Goal: Find specific page/section: Find specific page/section

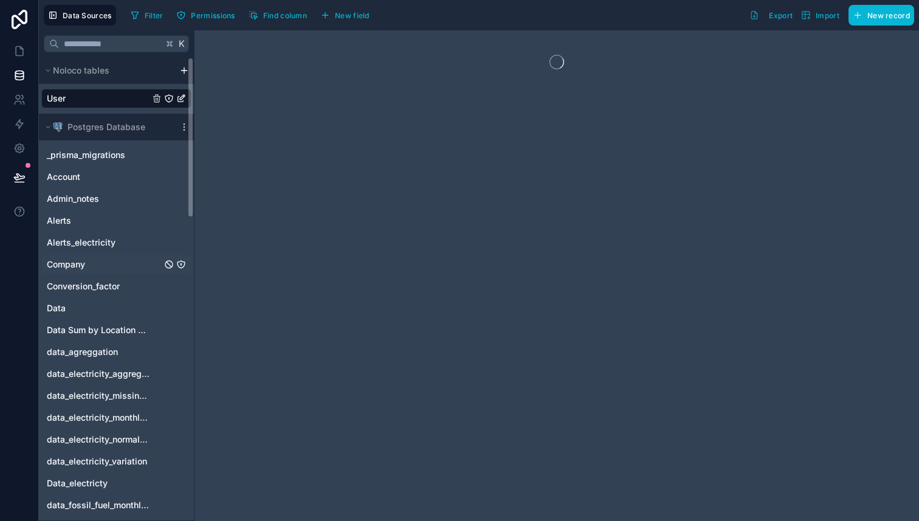
click at [83, 269] on span "Company" at bounding box center [66, 264] width 38 height 12
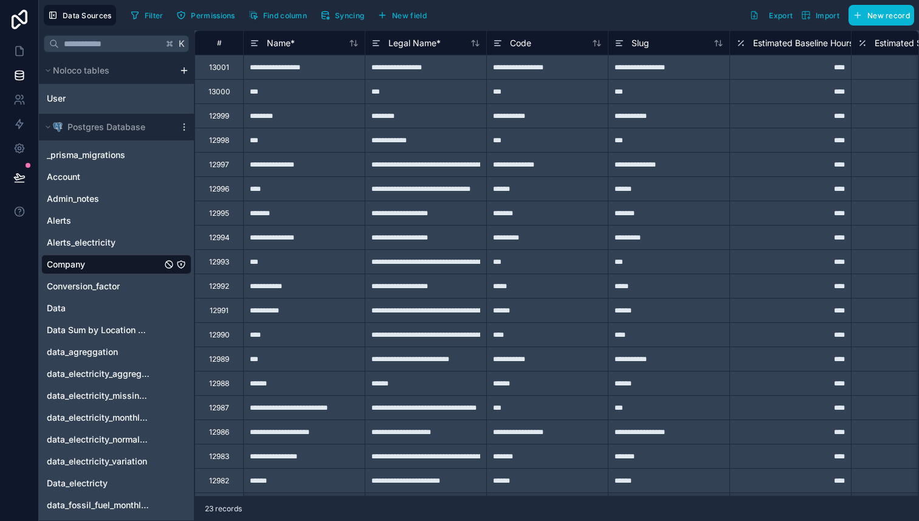
click at [217, 312] on div "12991" at bounding box center [219, 311] width 19 height 10
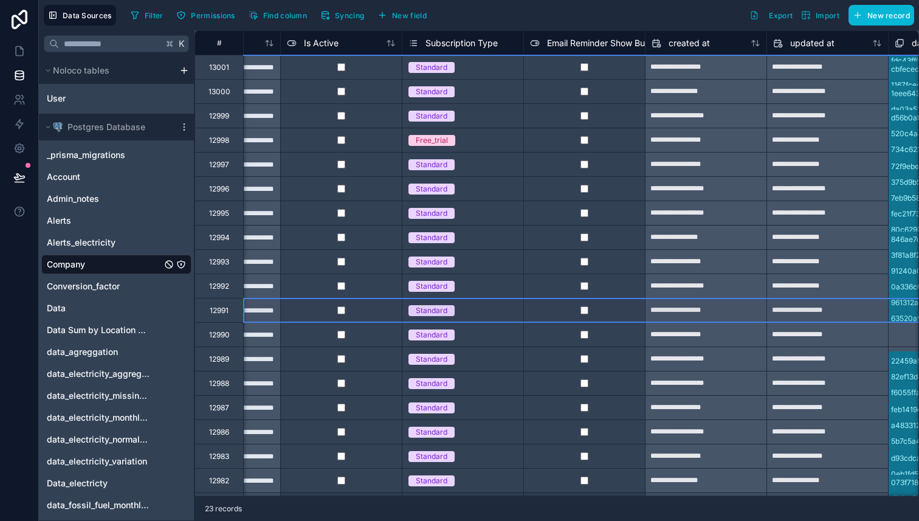
scroll to position [0, 1081]
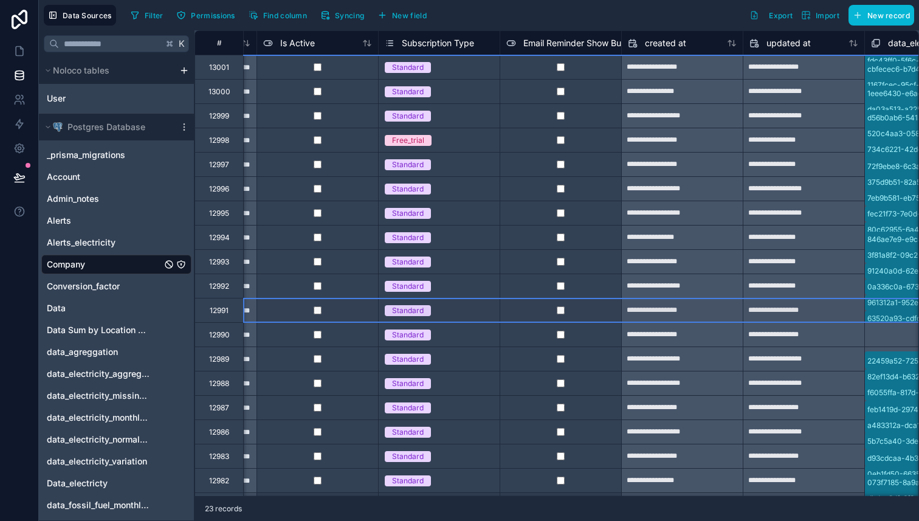
click at [422, 310] on div "Standard" at bounding box center [408, 310] width 32 height 11
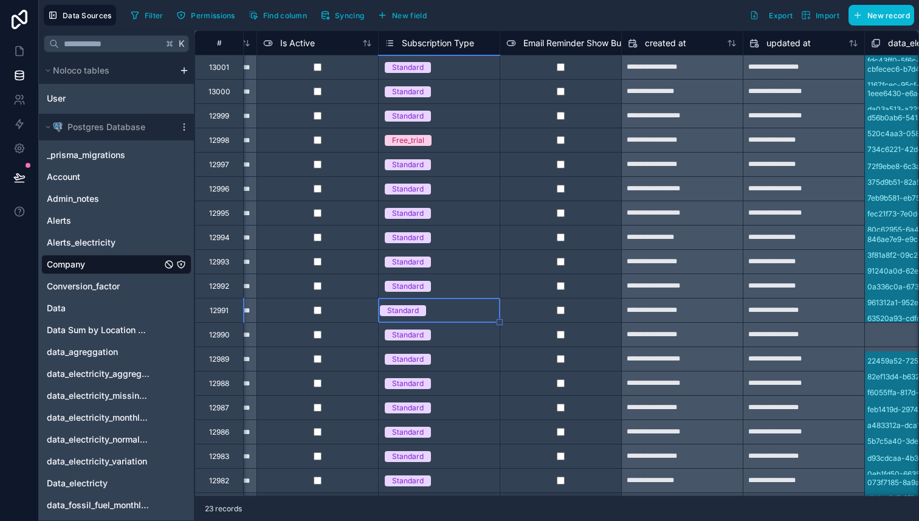
click at [419, 310] on div "Standard" at bounding box center [403, 310] width 32 height 11
click at [454, 39] on span "Subscription Type" at bounding box center [438, 43] width 72 height 12
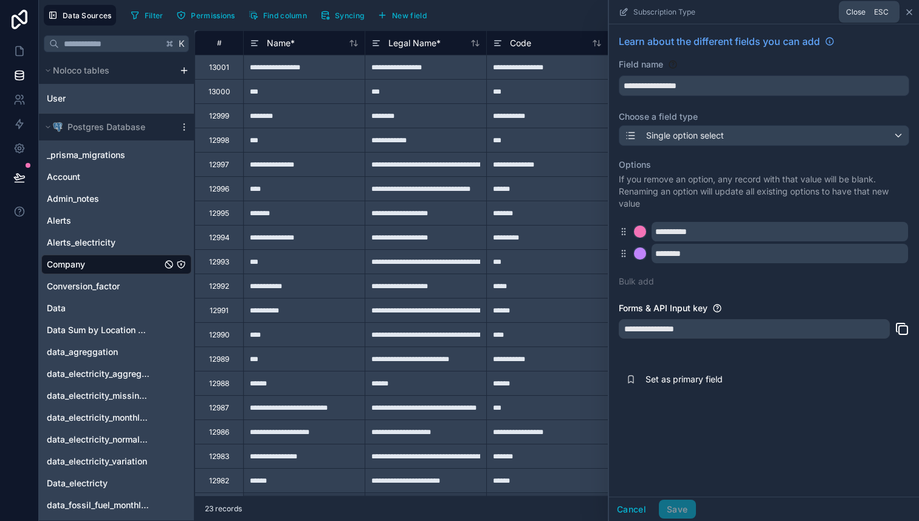
click at [906, 12] on icon at bounding box center [909, 12] width 10 height 10
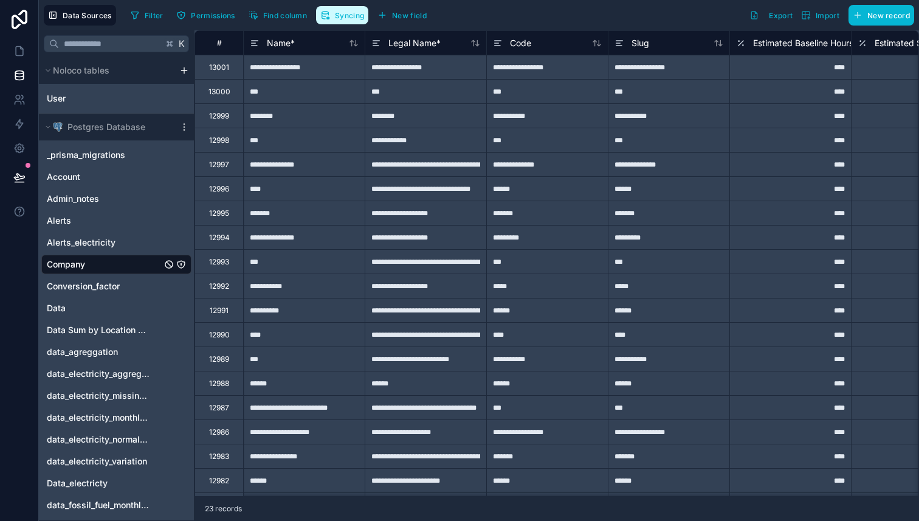
click at [348, 15] on span "Syncing" at bounding box center [349, 15] width 29 height 9
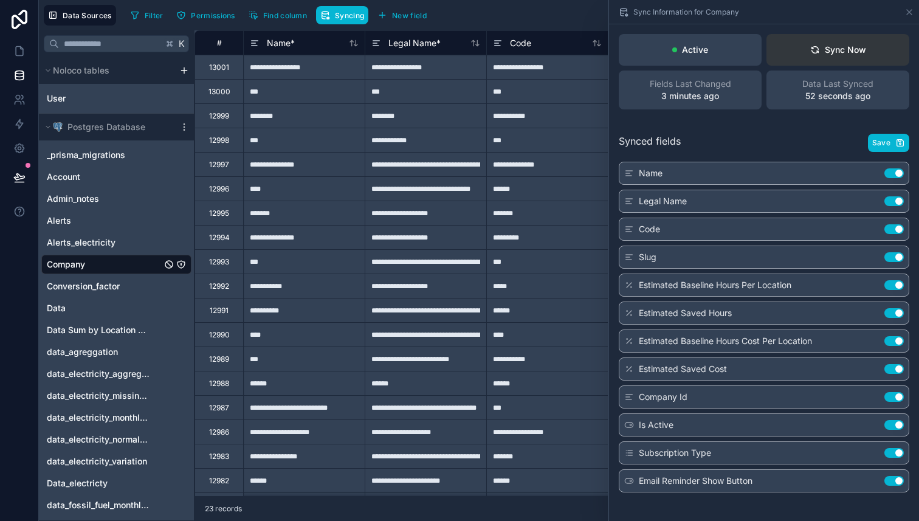
click at [838, 47] on div "Sync Now" at bounding box center [838, 50] width 56 height 12
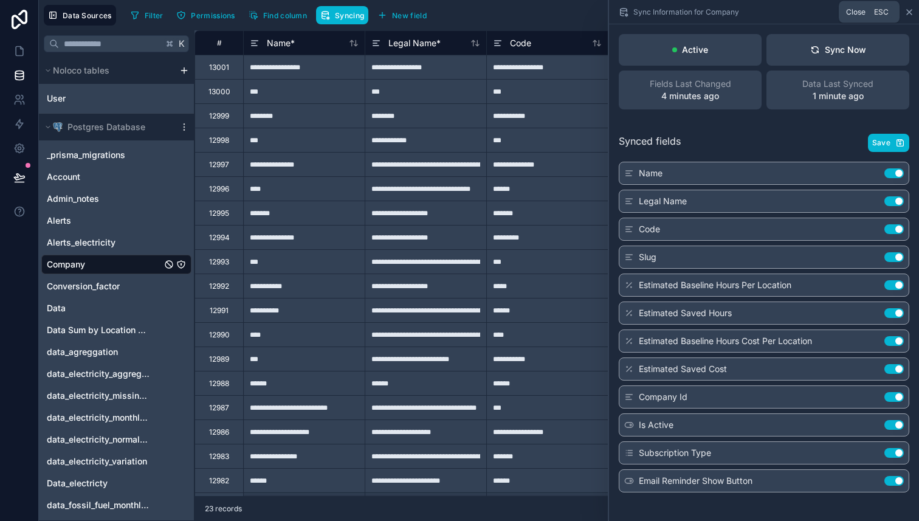
click at [907, 14] on icon at bounding box center [909, 12] width 10 height 10
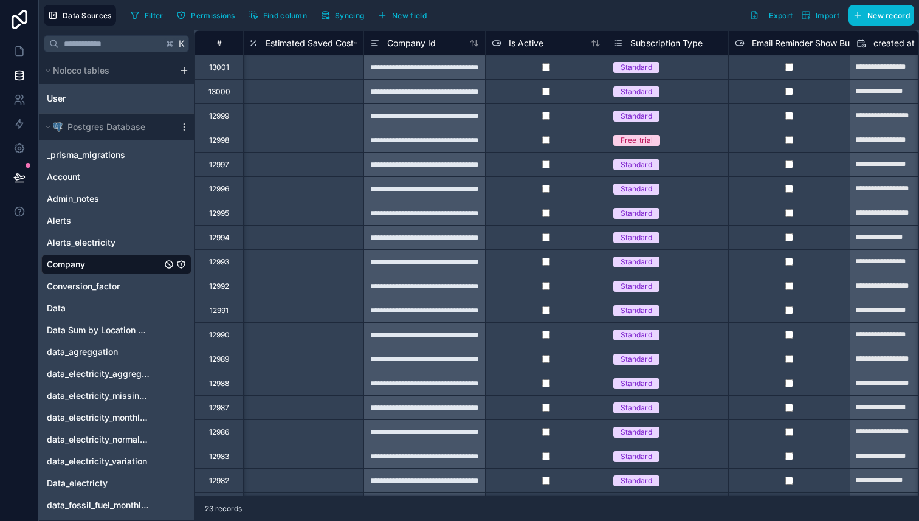
scroll to position [0, 853]
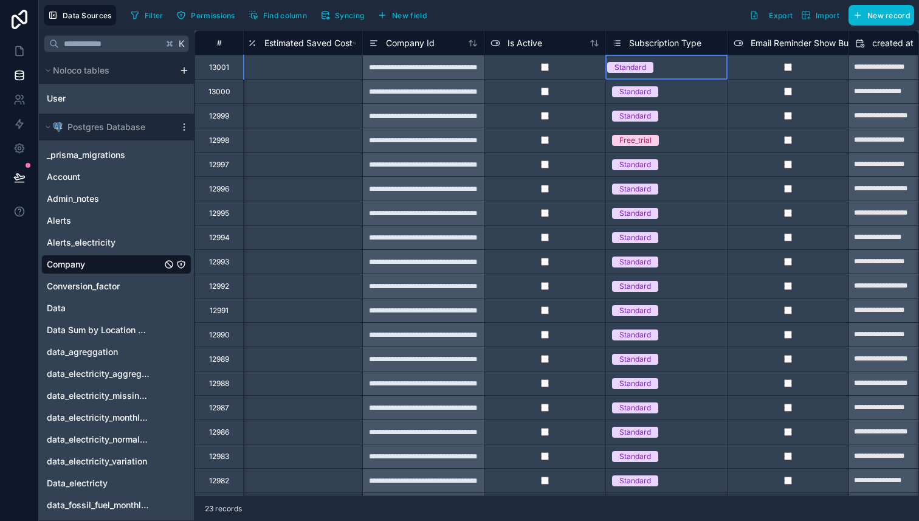
click at [655, 69] on div "Standard" at bounding box center [630, 67] width 49 height 11
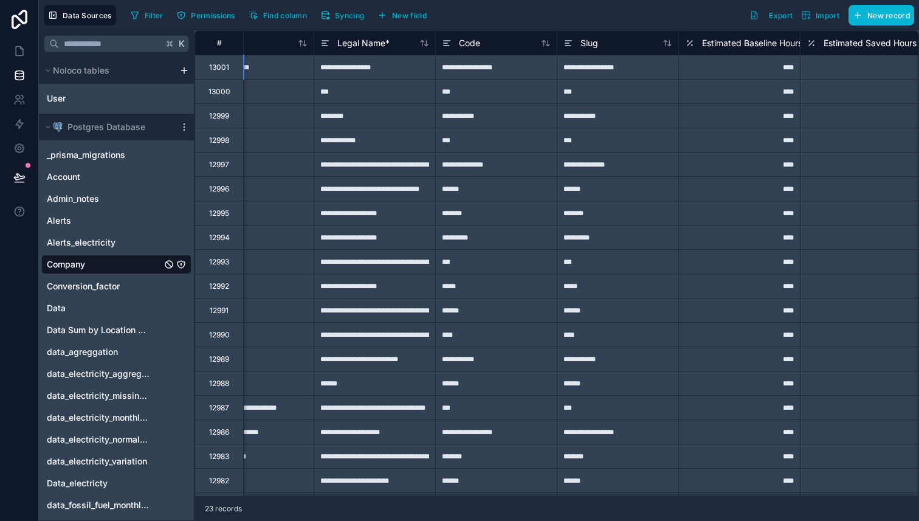
scroll to position [0, 0]
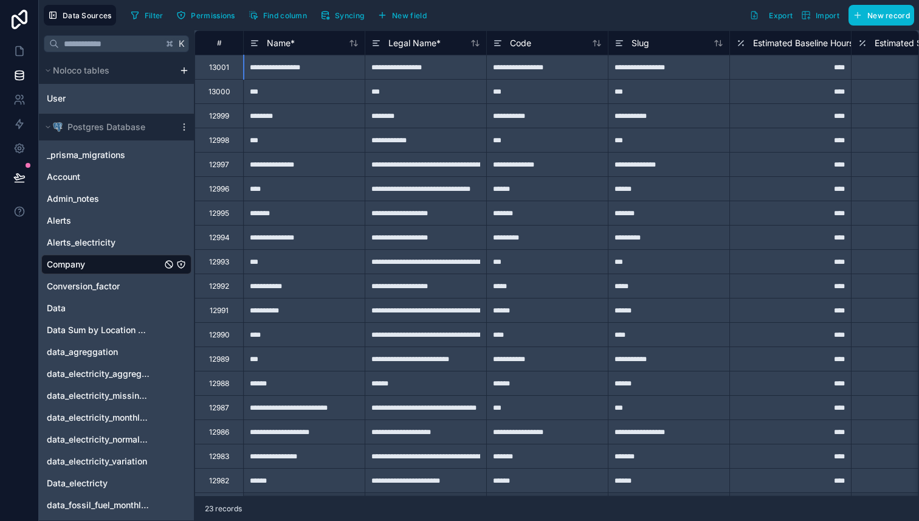
click at [219, 315] on div "12991" at bounding box center [219, 310] width 49 height 24
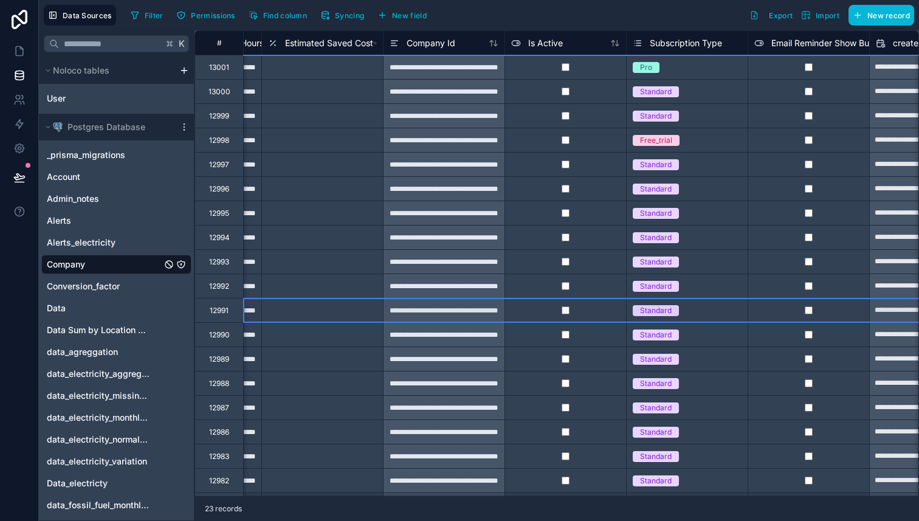
scroll to position [0, 846]
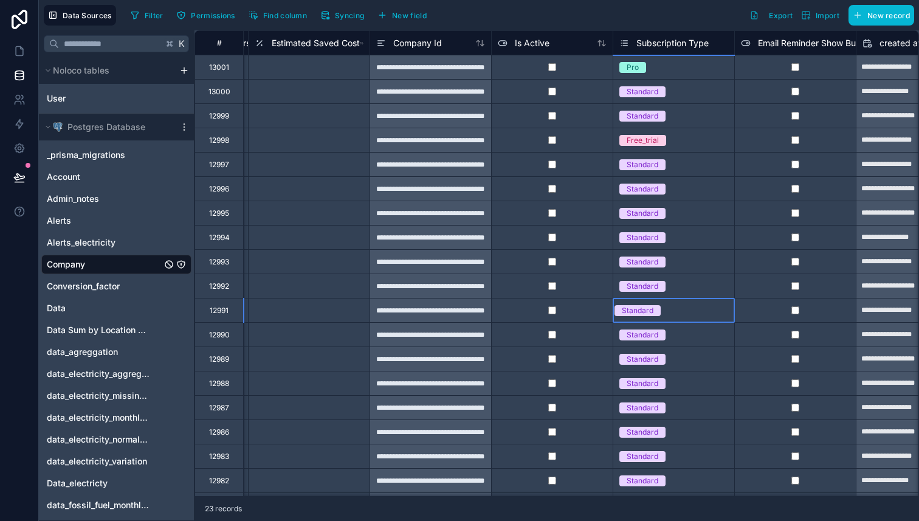
click at [671, 319] on div "Standard" at bounding box center [673, 310] width 121 height 24
click at [19, 50] on icon at bounding box center [19, 51] width 12 height 12
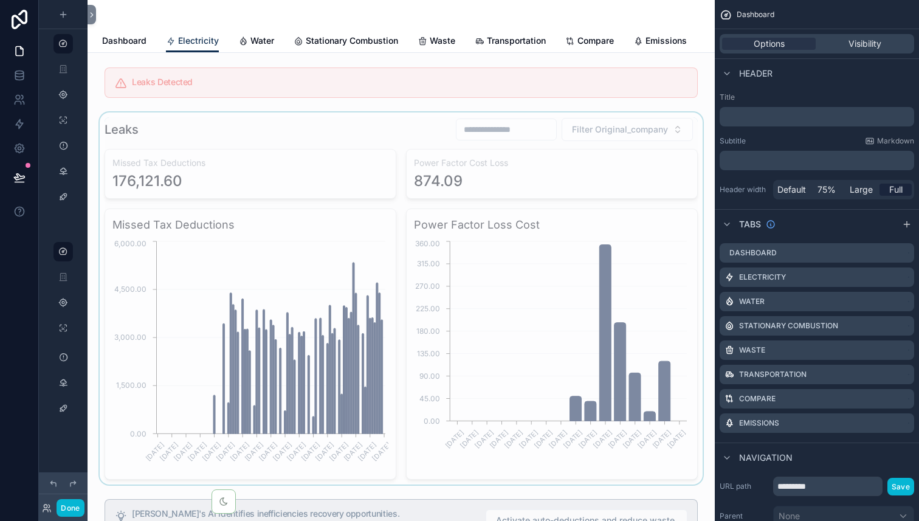
click at [276, 126] on div "scrollable content" at bounding box center [401, 298] width 608 height 372
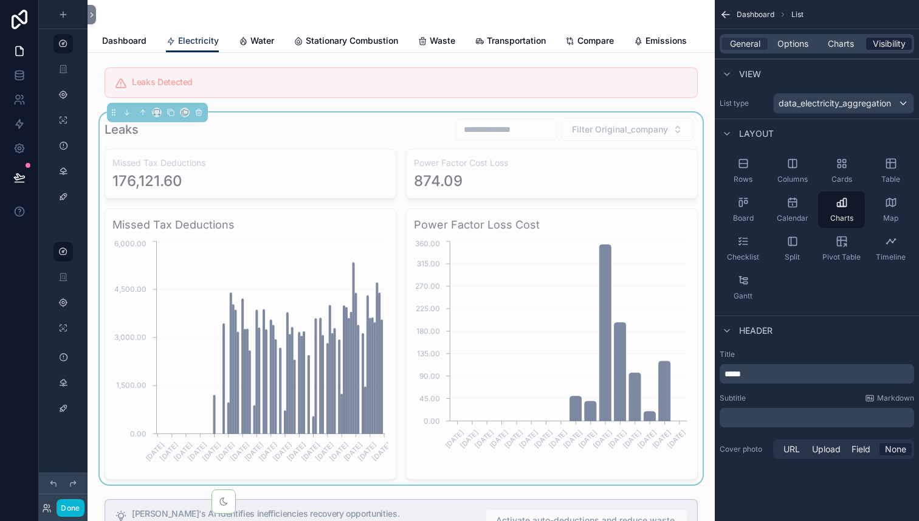
click at [895, 43] on span "Visibility" at bounding box center [889, 44] width 33 height 12
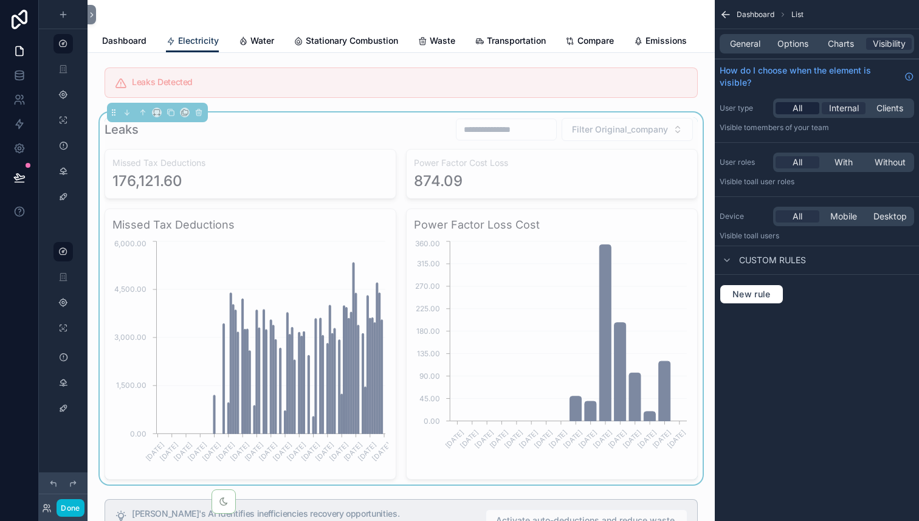
click at [798, 106] on span "All" at bounding box center [798, 108] width 10 height 12
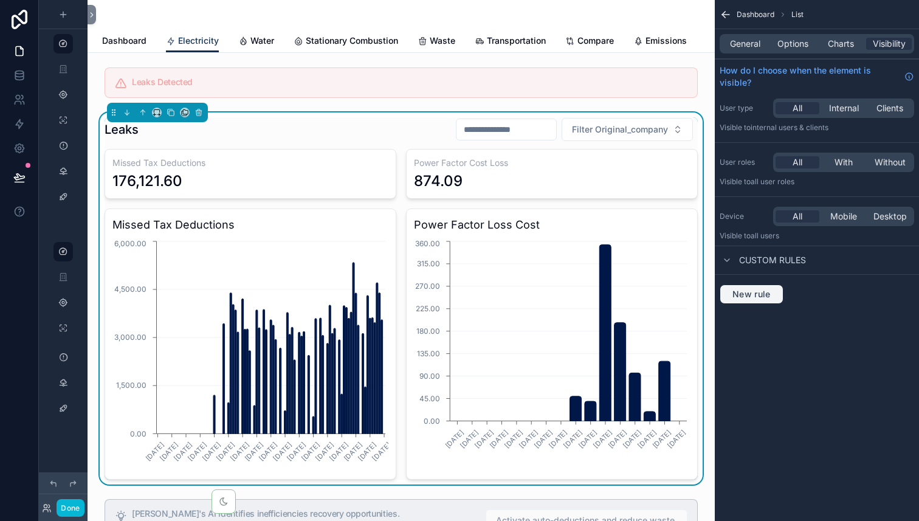
click at [757, 295] on span "New rule" at bounding box center [752, 294] width 48 height 11
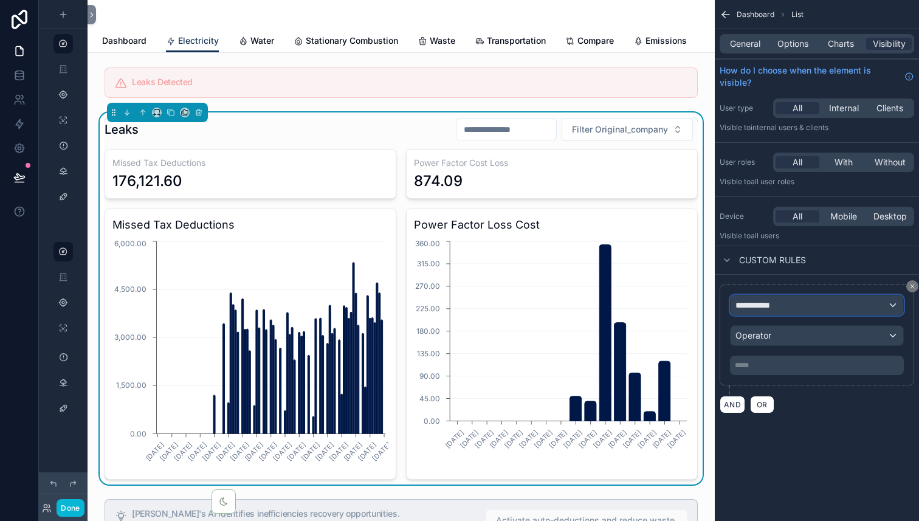
click at [770, 307] on span "**********" at bounding box center [757, 305] width 45 height 12
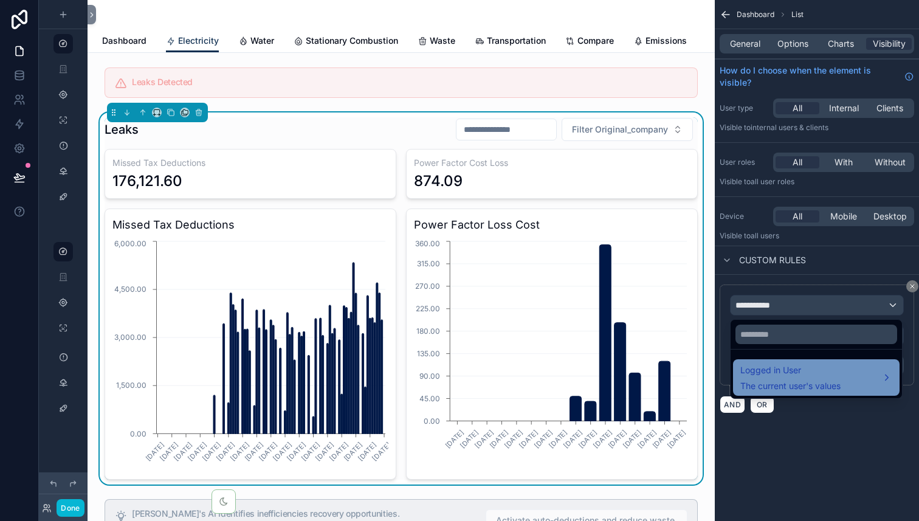
click at [787, 378] on div "Logged in User The current user's values" at bounding box center [790, 377] width 100 height 29
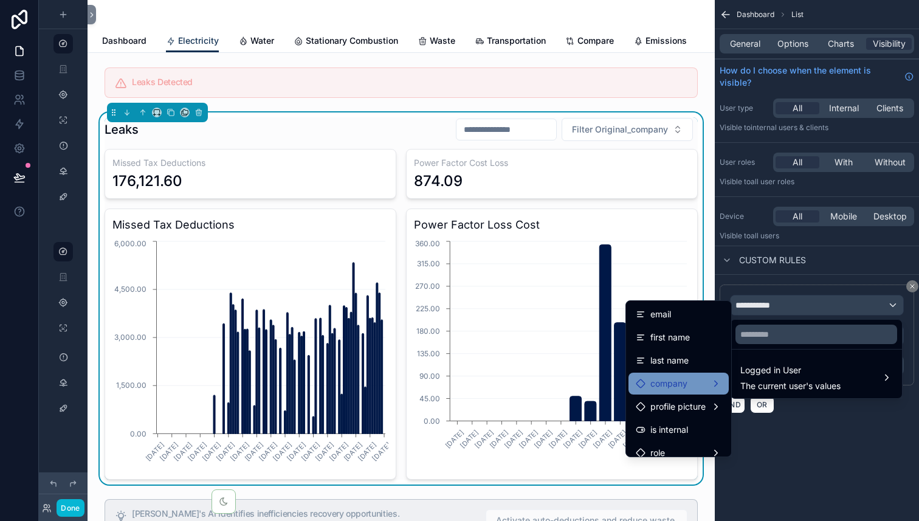
scroll to position [38, 0]
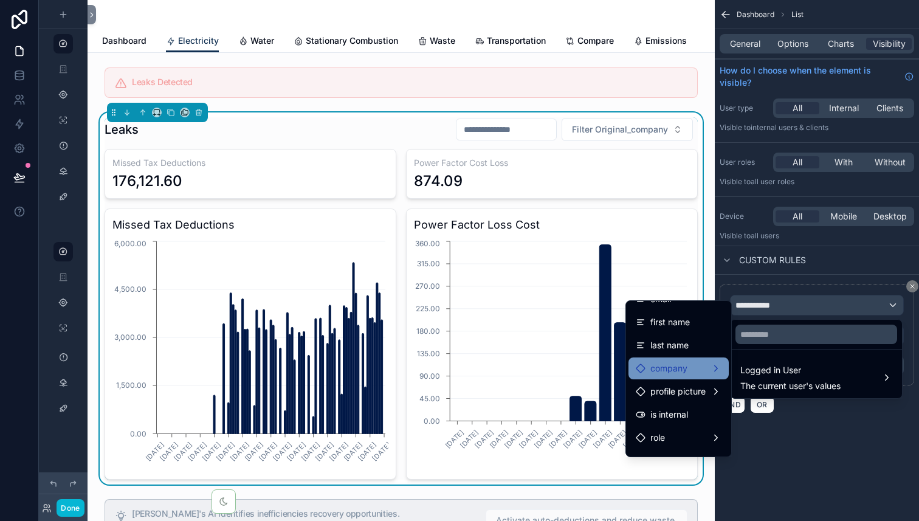
click at [691, 370] on div "company" at bounding box center [679, 368] width 86 height 15
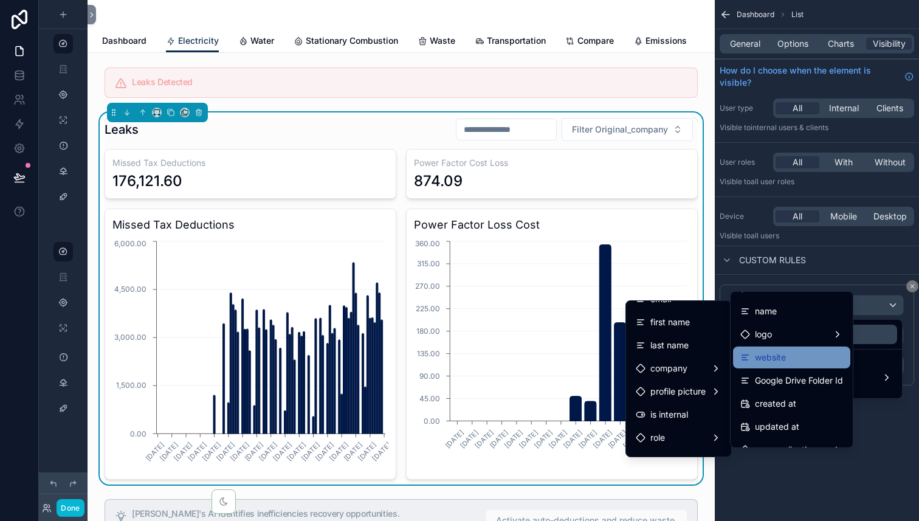
scroll to position [0, 0]
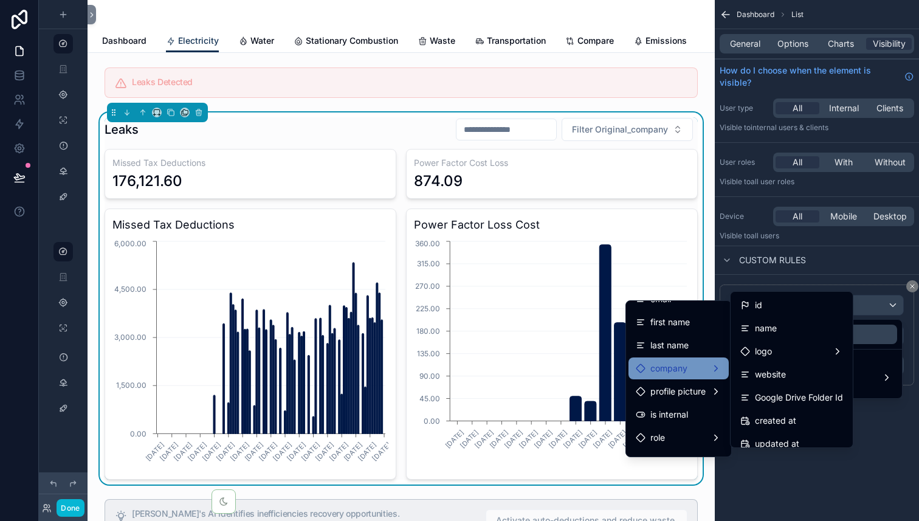
click at [679, 368] on span "company" at bounding box center [668, 368] width 37 height 15
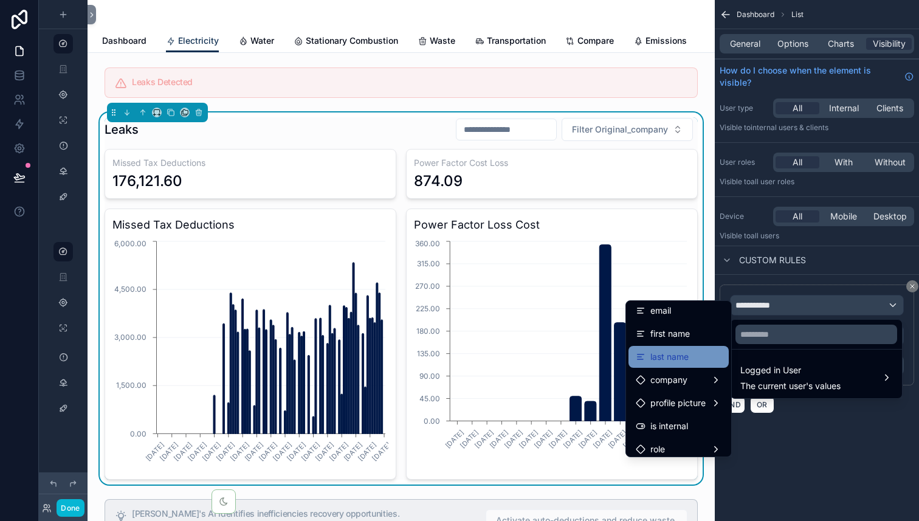
scroll to position [34, 0]
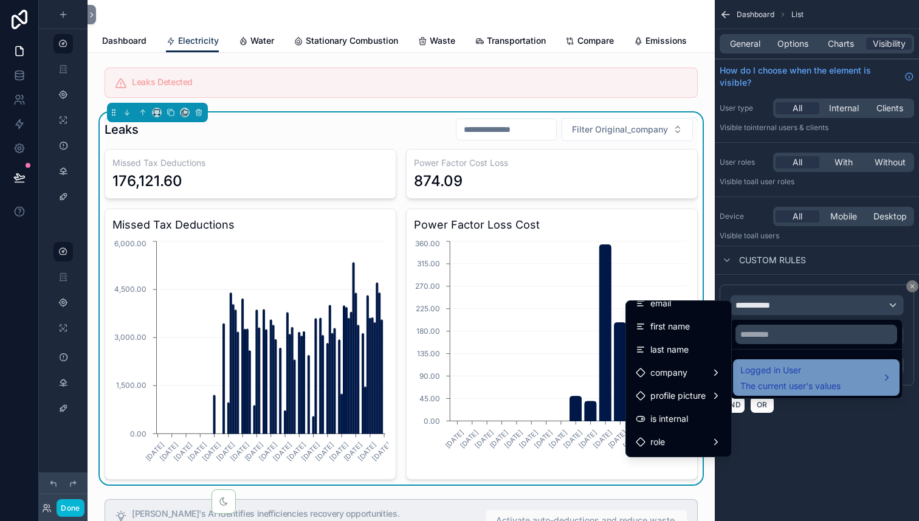
click at [778, 374] on span "Logged in User" at bounding box center [790, 370] width 100 height 15
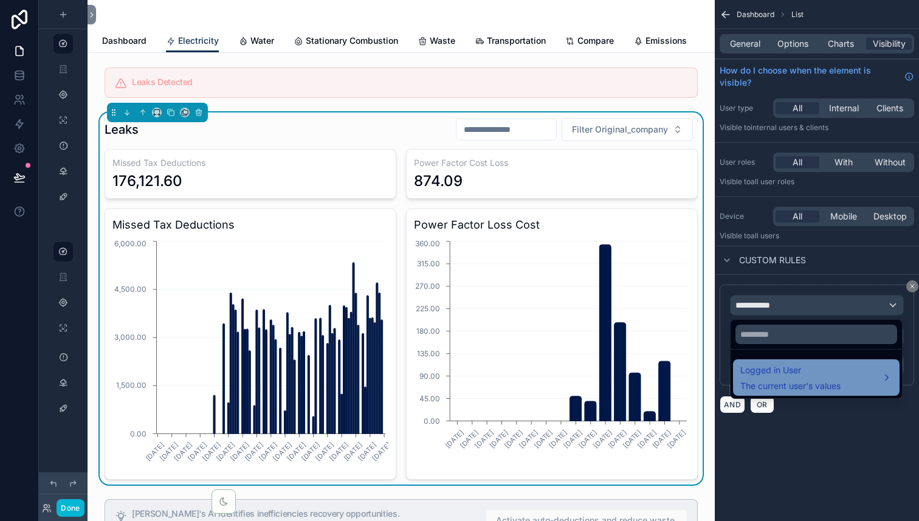
click at [778, 374] on span "Logged in User" at bounding box center [790, 370] width 100 height 15
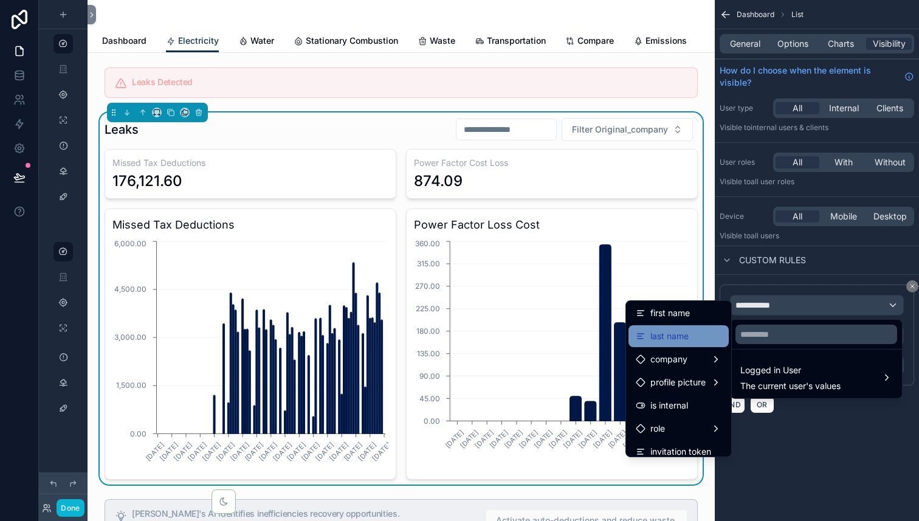
scroll to position [51, 0]
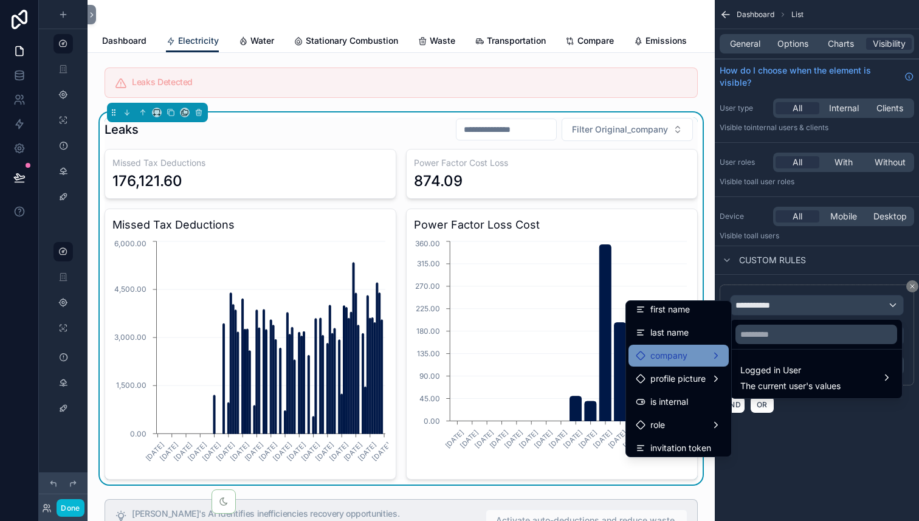
click at [683, 363] on div "company" at bounding box center [679, 356] width 100 height 22
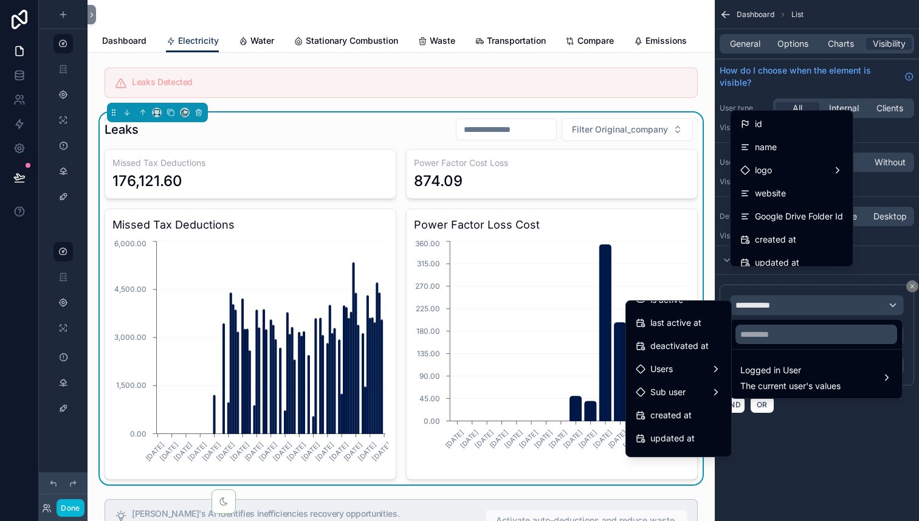
scroll to position [227, 0]
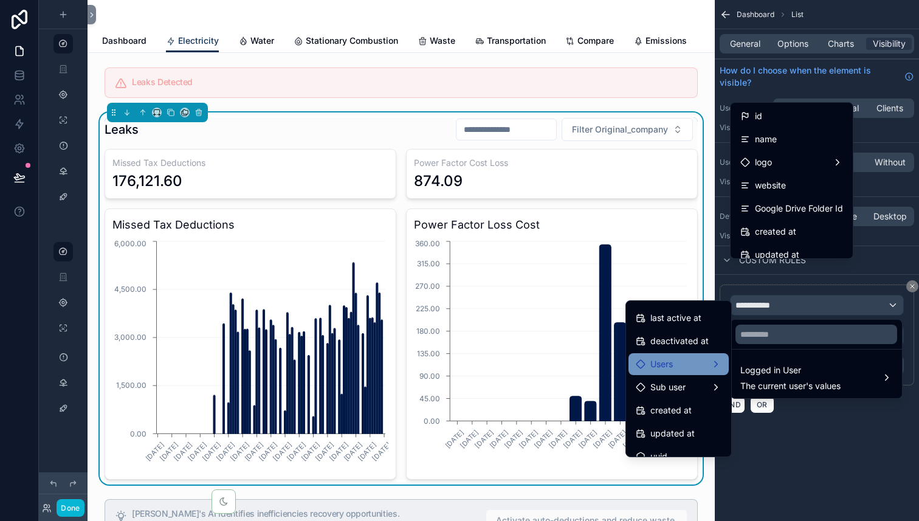
click at [677, 370] on div "Users" at bounding box center [679, 364] width 86 height 15
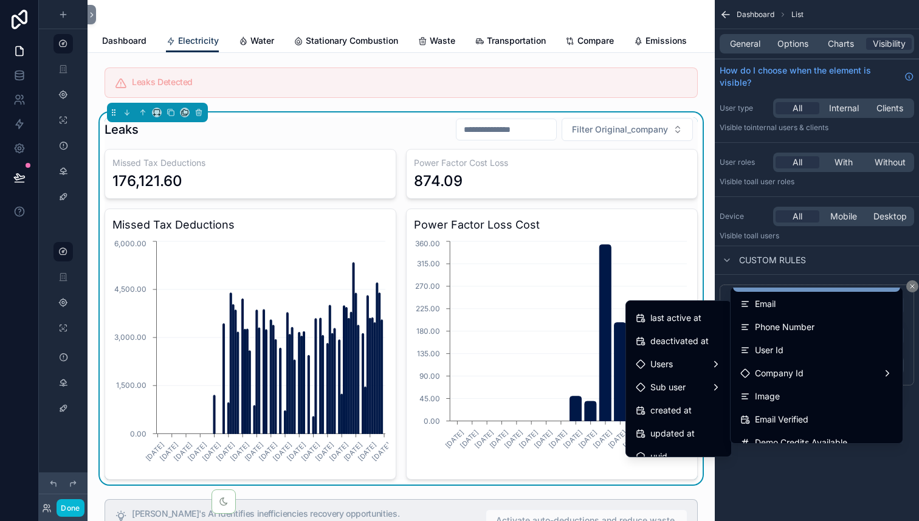
scroll to position [106, 0]
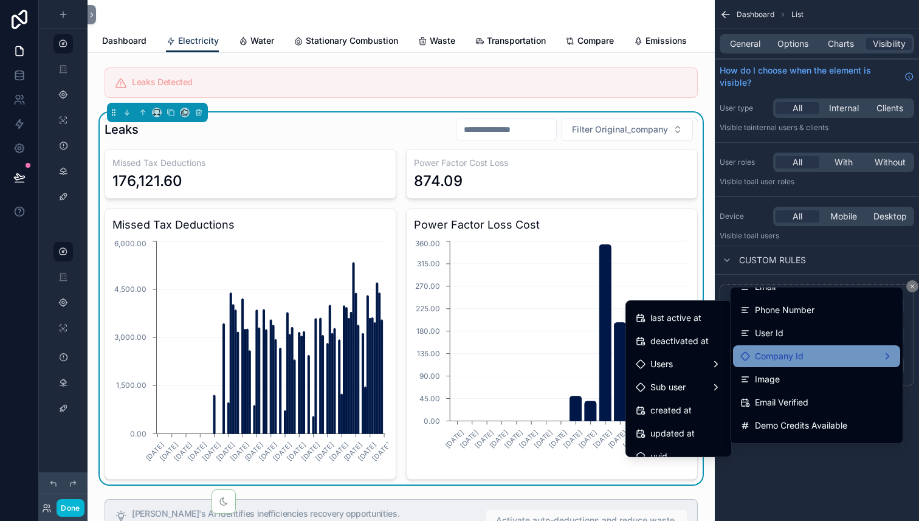
click at [807, 358] on div "Company Id" at bounding box center [816, 356] width 153 height 15
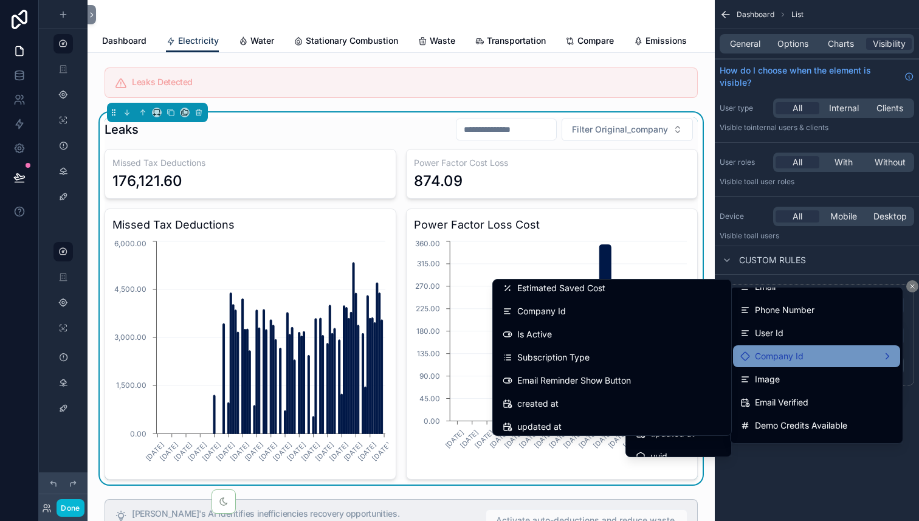
scroll to position [191, 0]
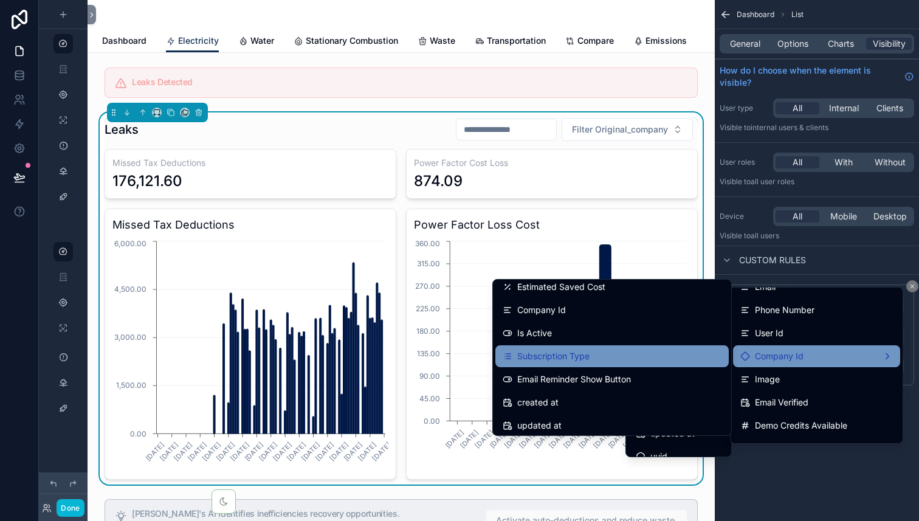
click at [613, 360] on div "Subscription Type" at bounding box center [612, 356] width 219 height 15
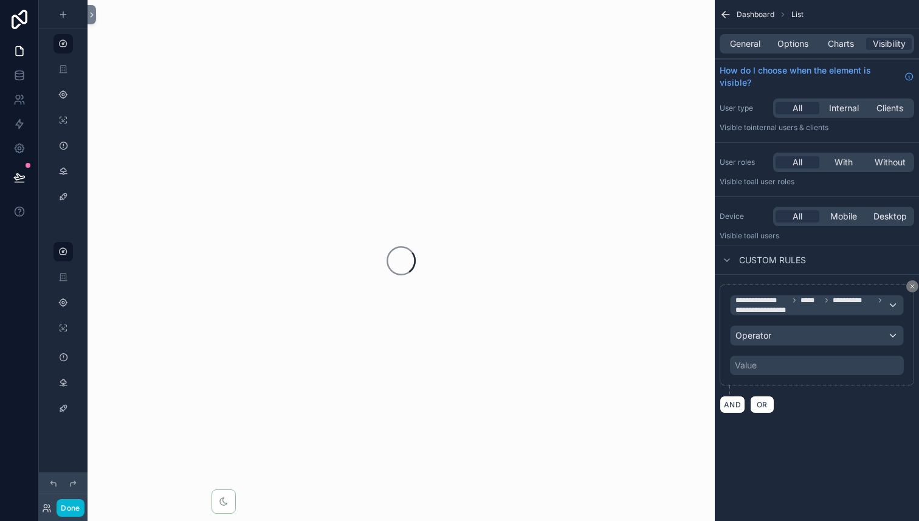
click at [819, 367] on div "Value" at bounding box center [817, 365] width 174 height 19
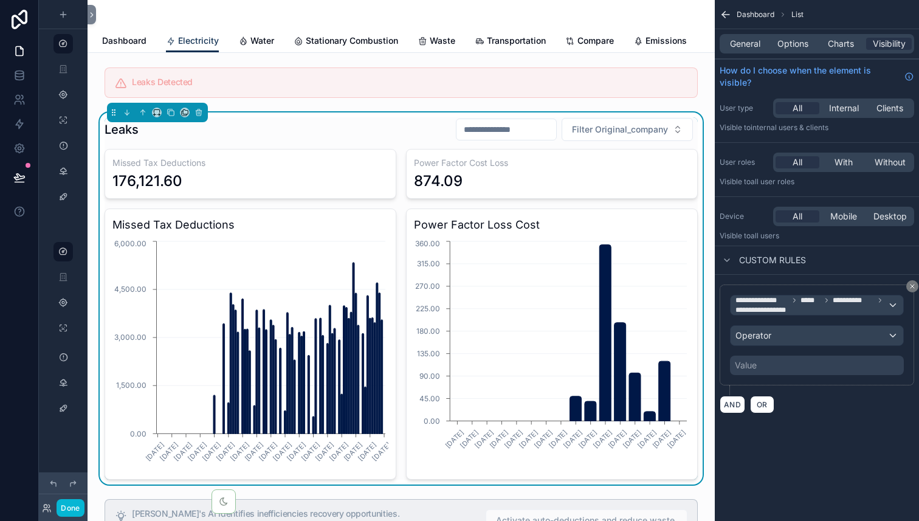
click at [758, 367] on div "Value" at bounding box center [817, 365] width 174 height 19
click at [785, 364] on div "Value" at bounding box center [817, 365] width 174 height 19
click at [807, 340] on div "Operator" at bounding box center [817, 335] width 173 height 19
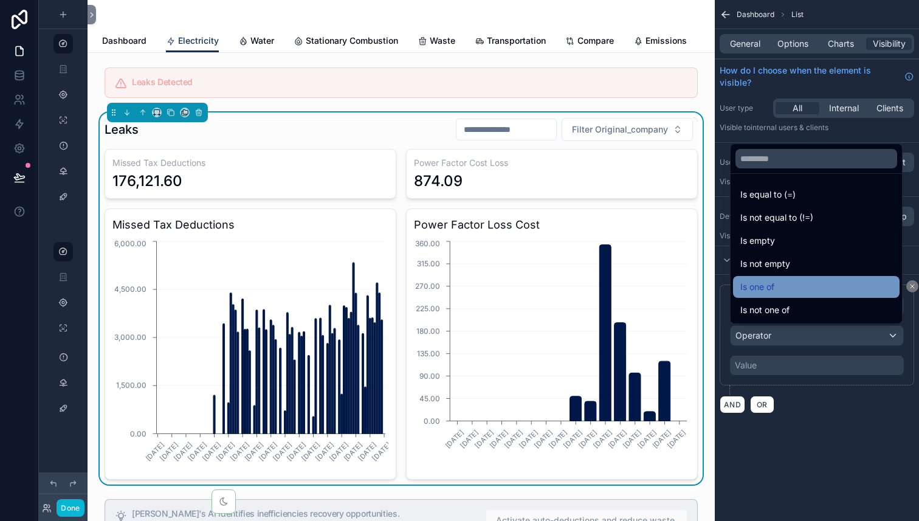
click at [825, 282] on div "Is one of" at bounding box center [816, 287] width 152 height 15
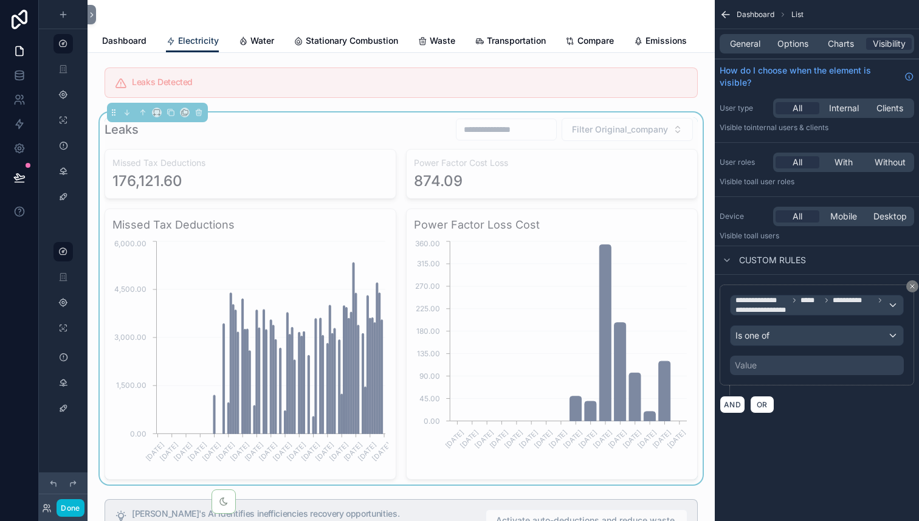
click at [799, 367] on div "Value" at bounding box center [817, 365] width 174 height 19
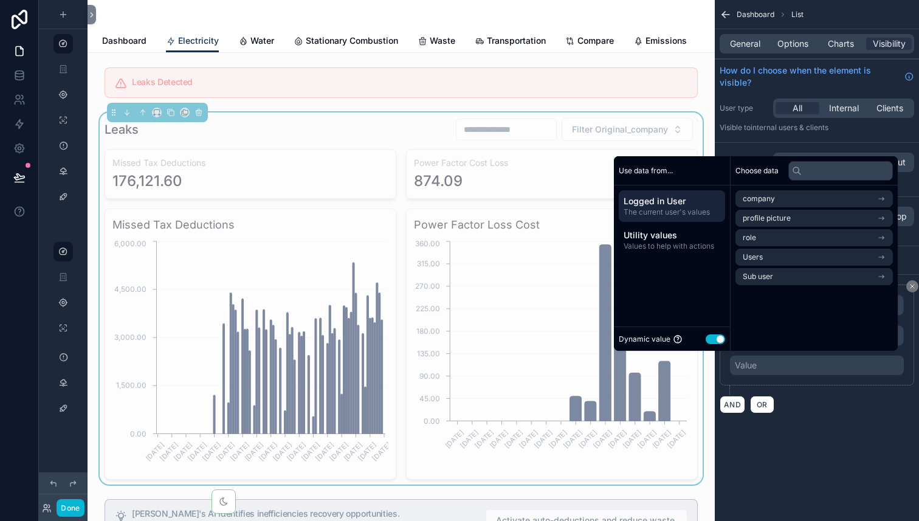
click at [709, 340] on button "Use setting" at bounding box center [715, 339] width 19 height 10
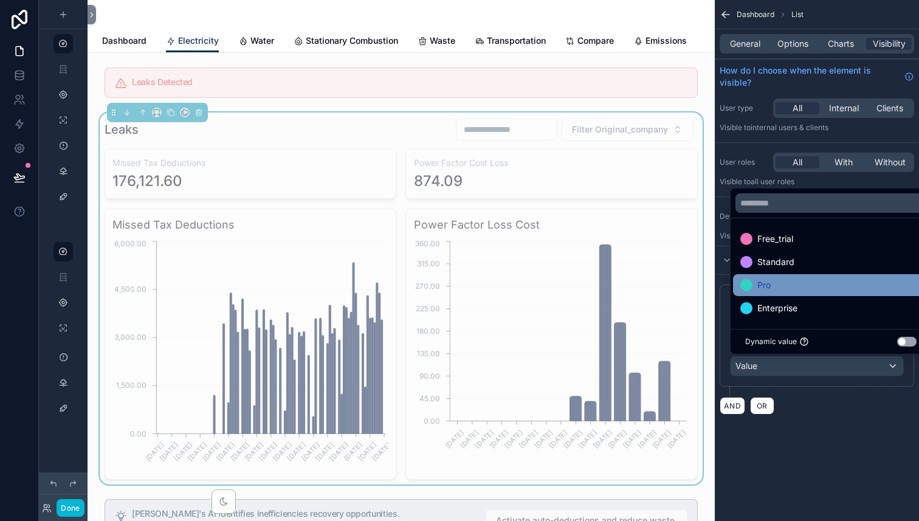
click at [770, 285] on span "Pro" at bounding box center [763, 285] width 13 height 15
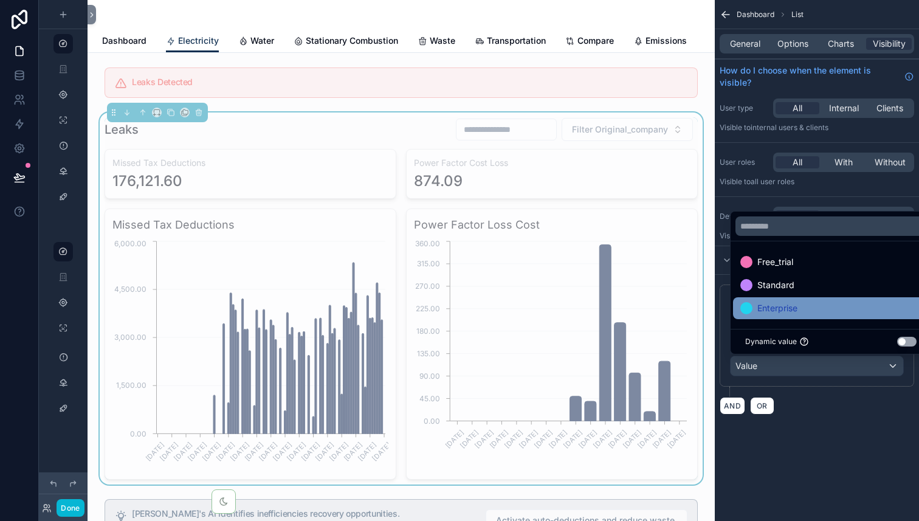
click at [779, 307] on span "Enterprise" at bounding box center [777, 308] width 40 height 15
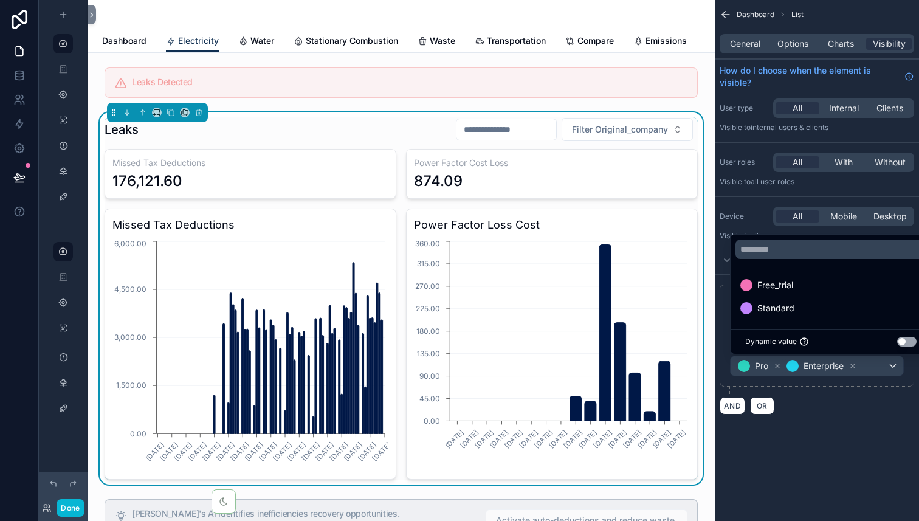
click at [852, 423] on div "**********" at bounding box center [817, 350] width 204 height 150
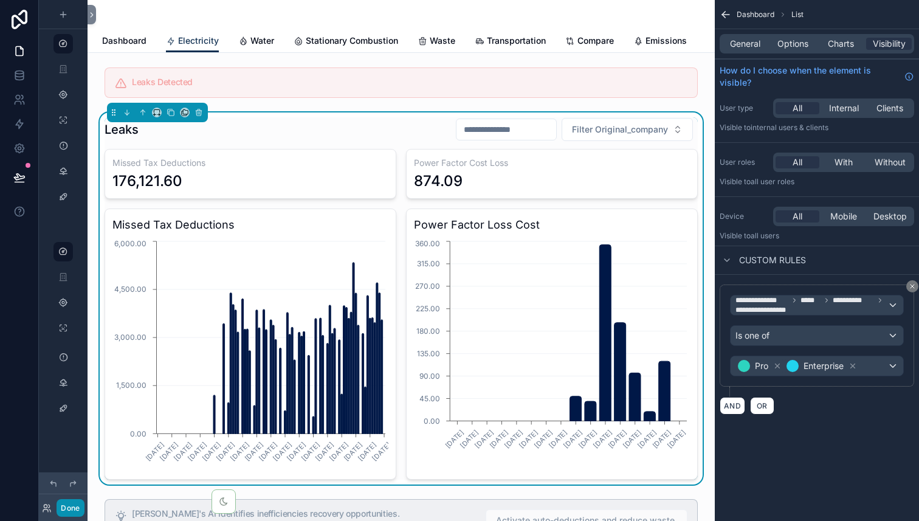
click at [63, 511] on button "Done" at bounding box center [70, 508] width 27 height 18
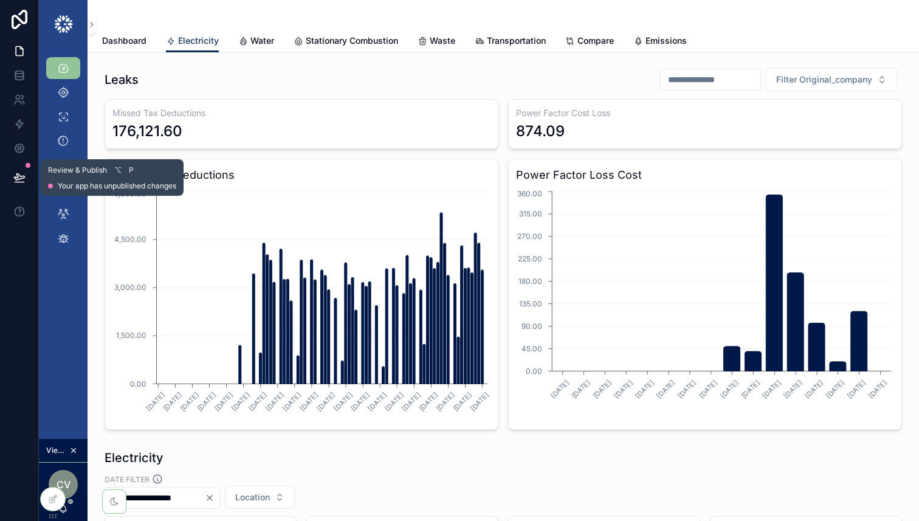
click at [21, 181] on icon at bounding box center [19, 177] width 12 height 12
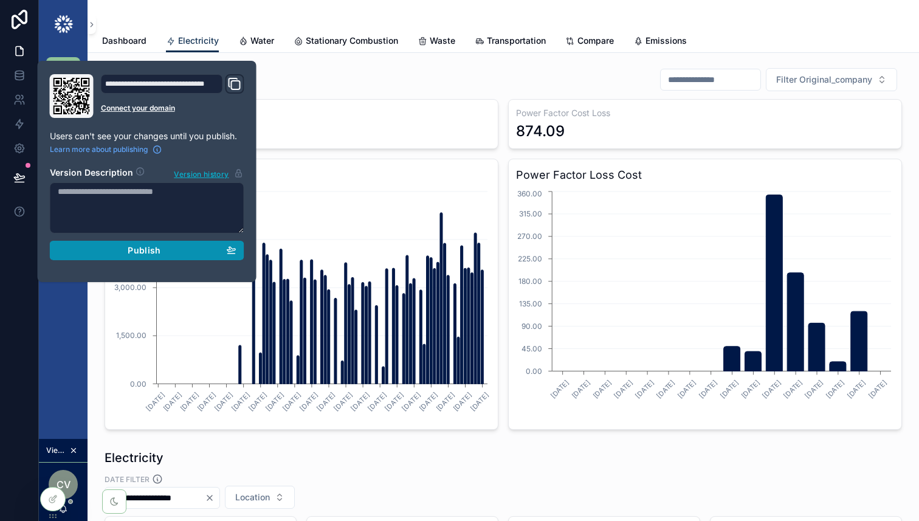
click at [142, 253] on span "Publish" at bounding box center [144, 250] width 33 height 11
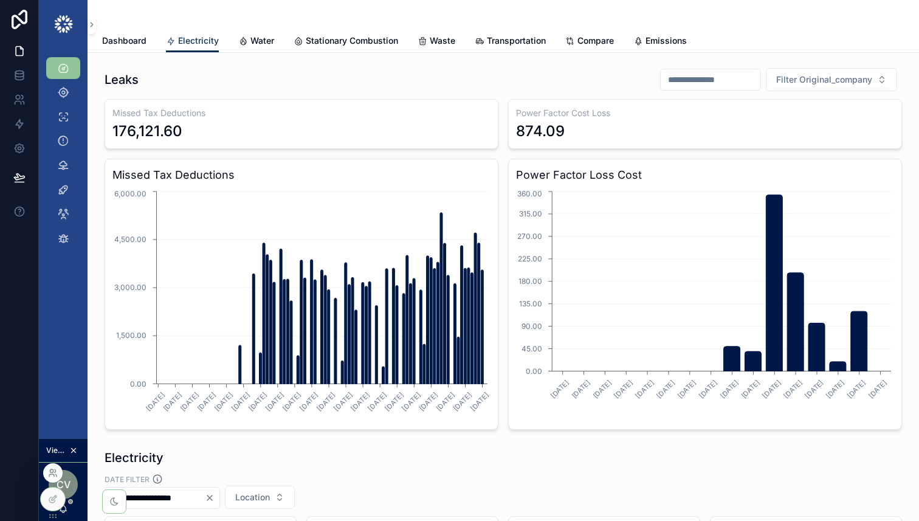
click at [55, 472] on icon at bounding box center [55, 470] width 1 height 3
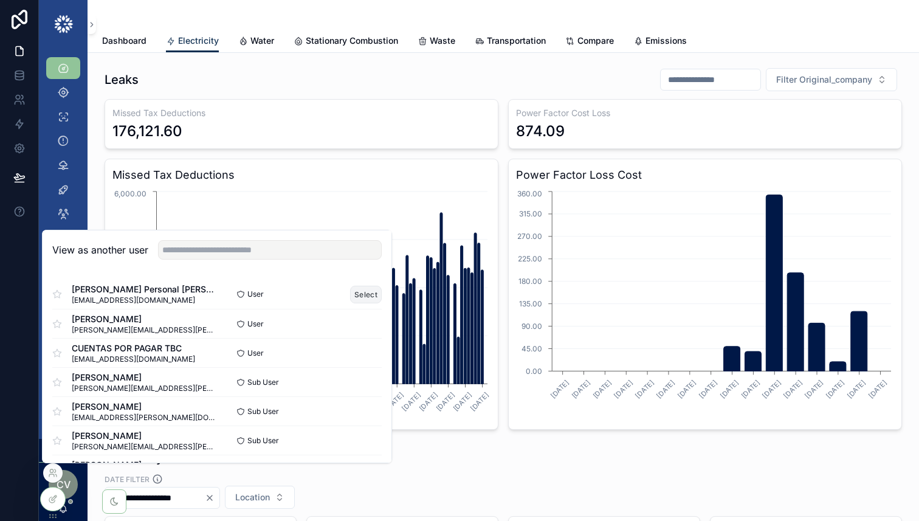
click at [365, 296] on button "Select" at bounding box center [366, 295] width 32 height 18
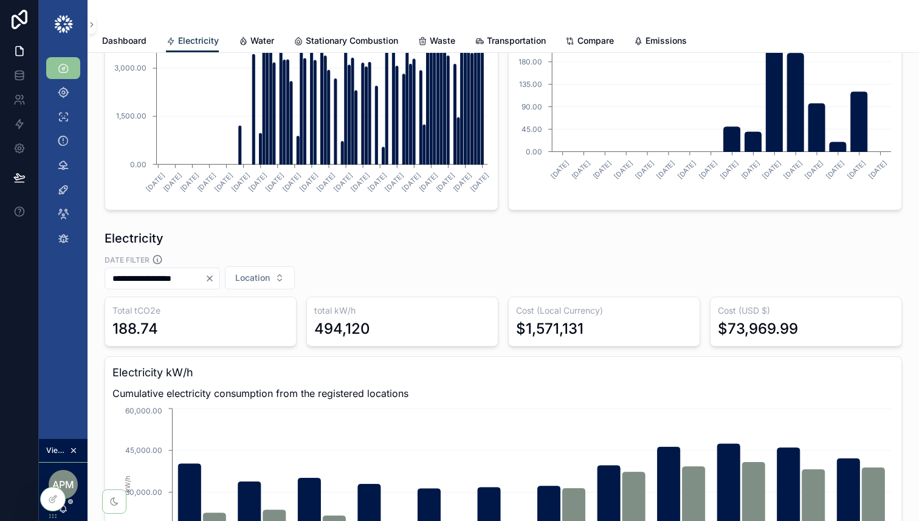
scroll to position [245, 0]
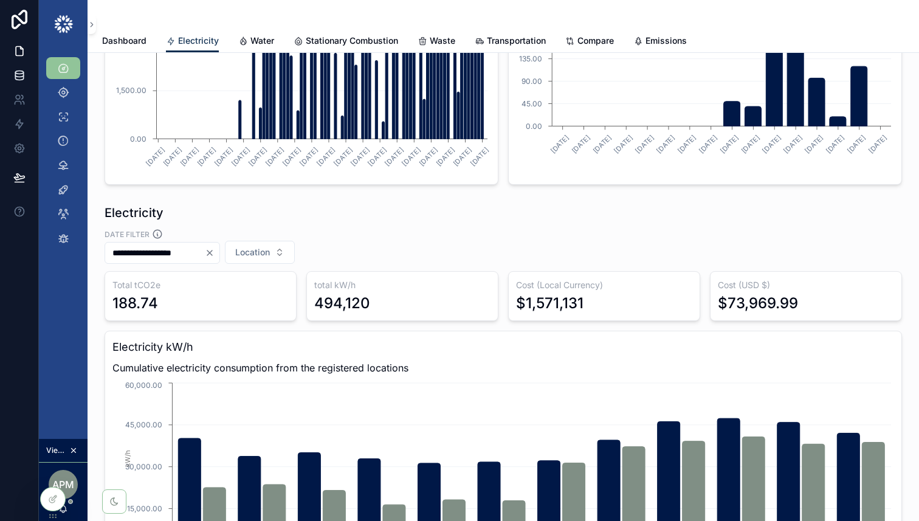
click at [10, 73] on link at bounding box center [19, 75] width 38 height 24
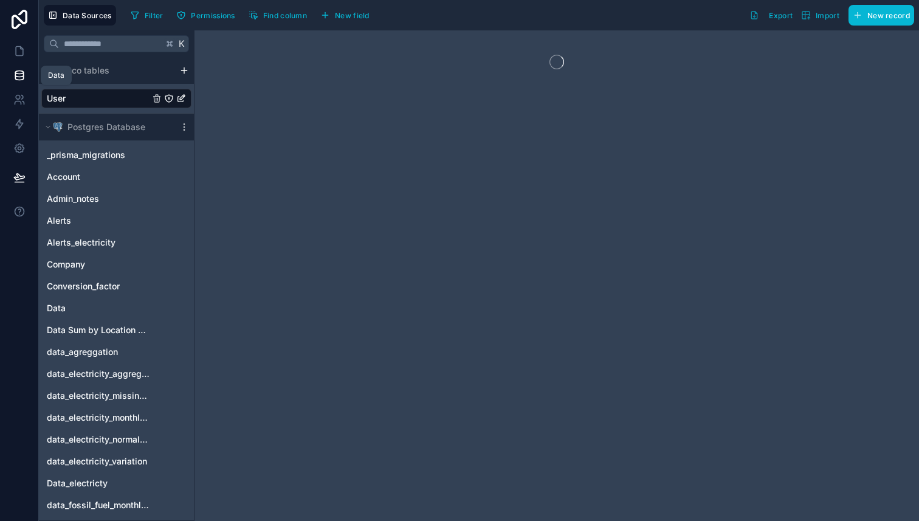
click at [18, 74] on icon at bounding box center [19, 75] width 12 height 12
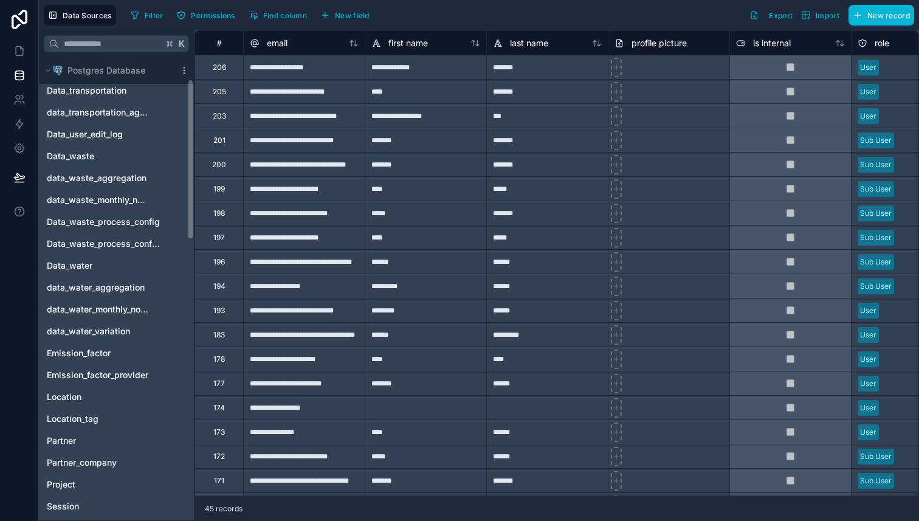
scroll to position [63, 0]
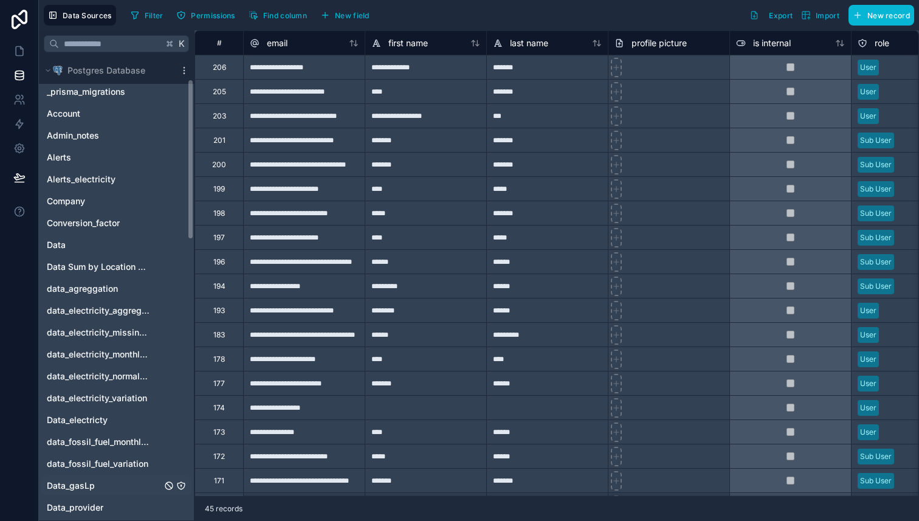
click at [91, 494] on div "Data_gasLp" at bounding box center [116, 485] width 150 height 19
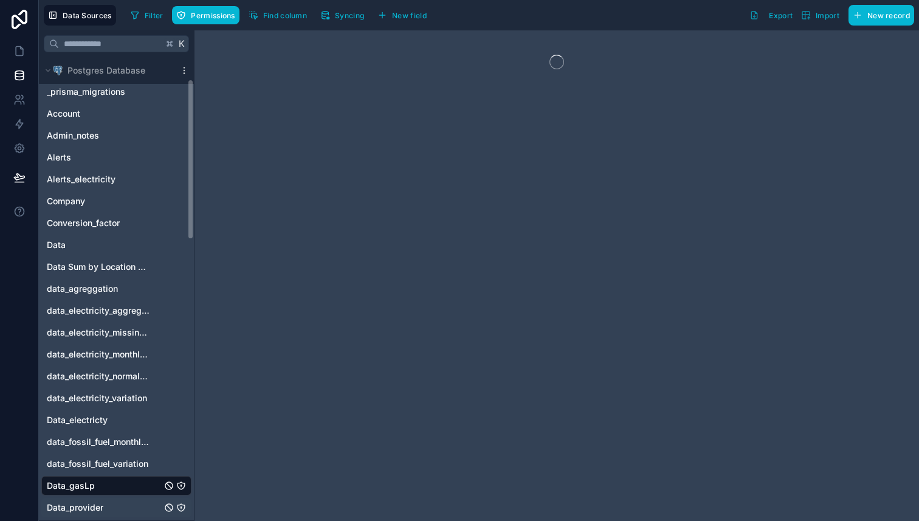
click at [91, 505] on span "Data_provider" at bounding box center [75, 507] width 57 height 12
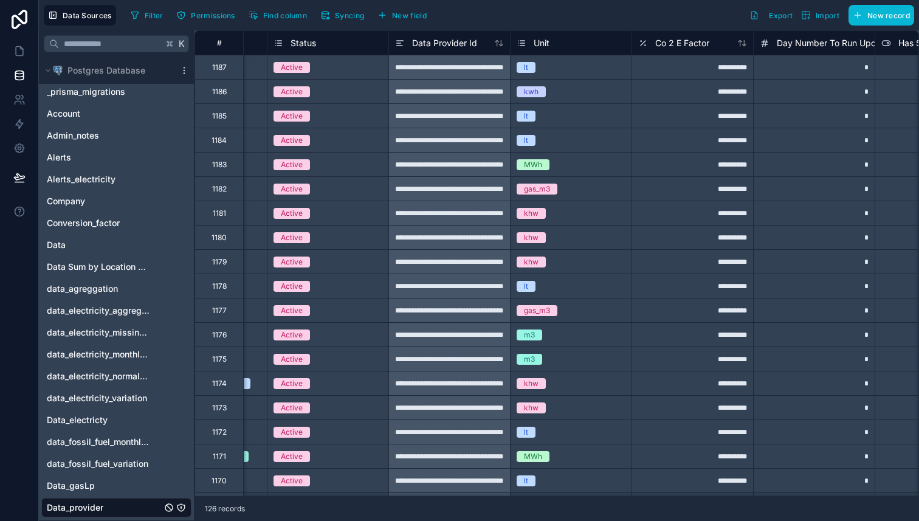
scroll to position [0, 949]
click at [145, 16] on span "Filter" at bounding box center [154, 15] width 19 height 9
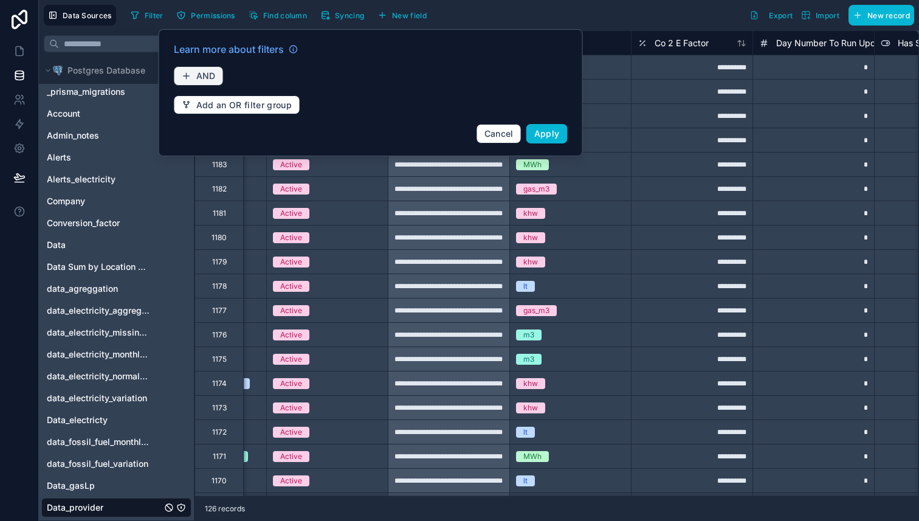
click at [196, 80] on span "AND" at bounding box center [205, 76] width 19 height 11
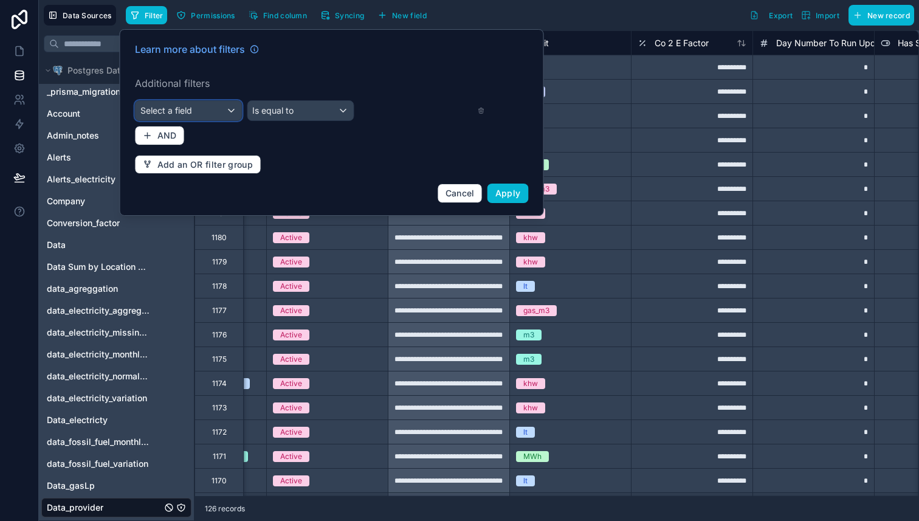
click at [199, 110] on div "Select a field" at bounding box center [189, 110] width 106 height 19
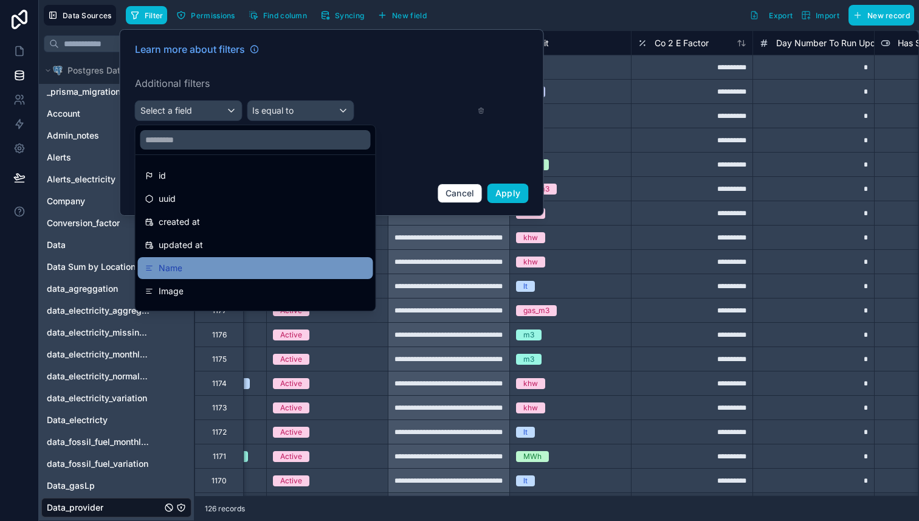
click at [171, 270] on span "Name" at bounding box center [171, 268] width 24 height 15
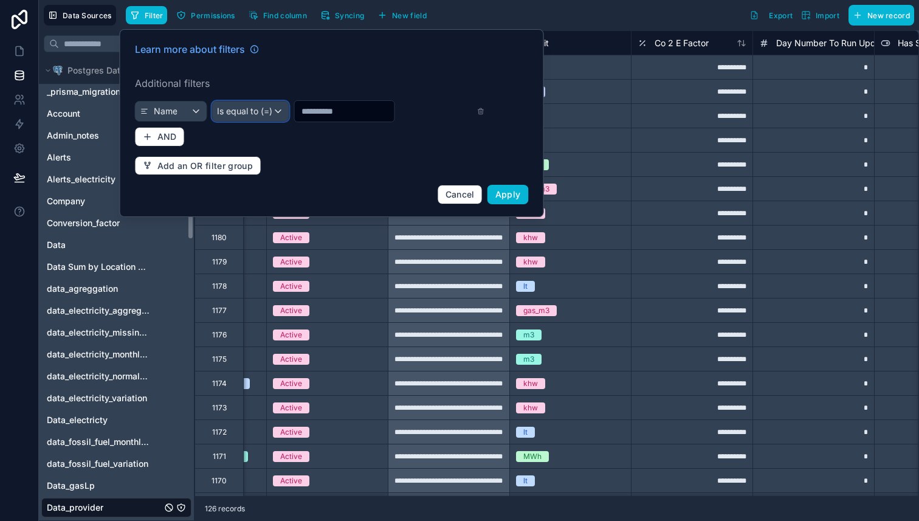
click at [258, 114] on span "Is equal to (=)" at bounding box center [244, 111] width 55 height 12
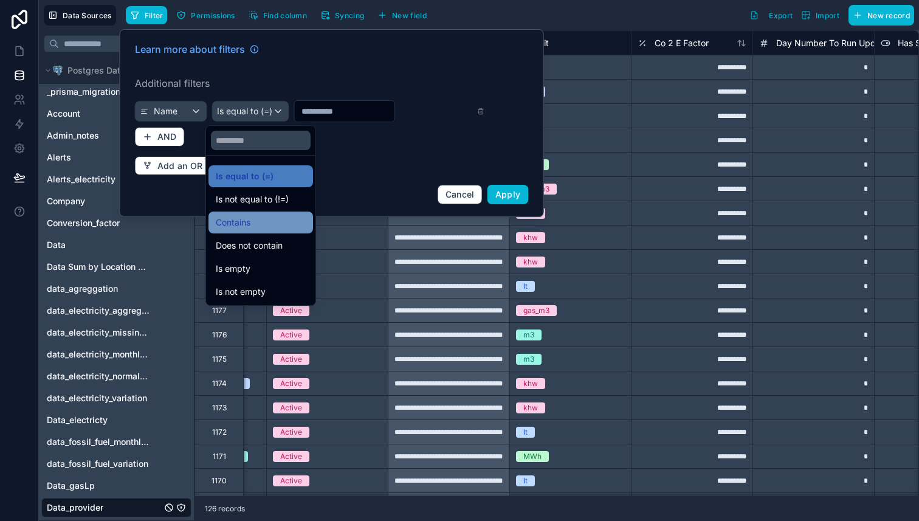
click at [258, 216] on div "Contains" at bounding box center [261, 222] width 90 height 15
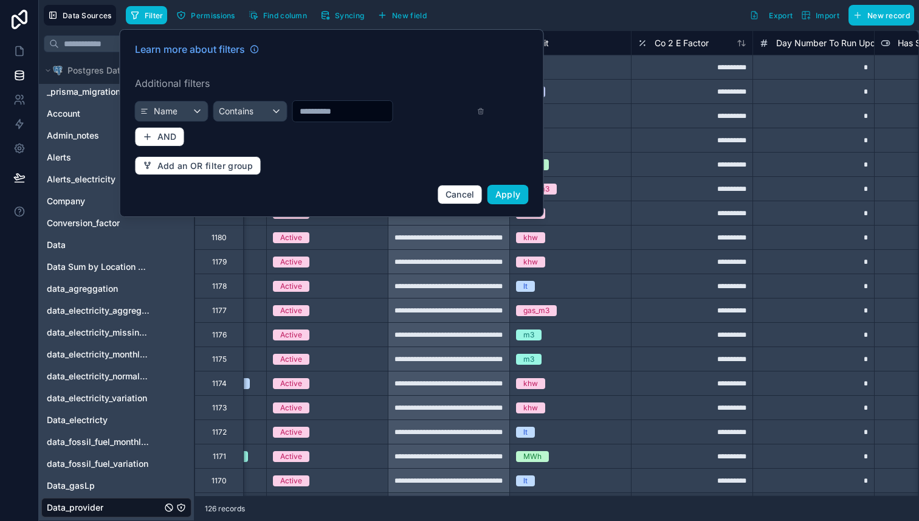
click at [322, 114] on input "text" at bounding box center [342, 111] width 100 height 17
type input "***"
click at [509, 197] on span "Apply" at bounding box center [508, 194] width 26 height 10
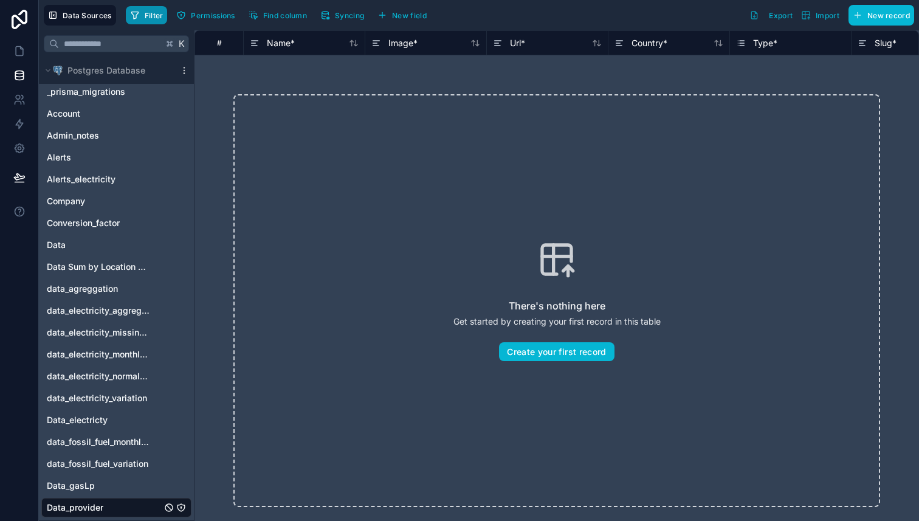
click at [137, 12] on icon "button" at bounding box center [134, 15] width 7 height 7
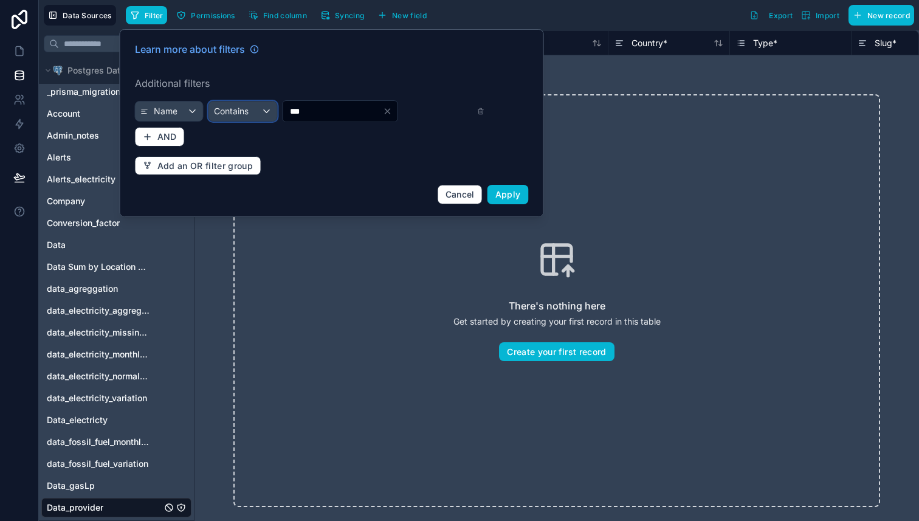
click at [231, 108] on span "Contains" at bounding box center [231, 111] width 35 height 12
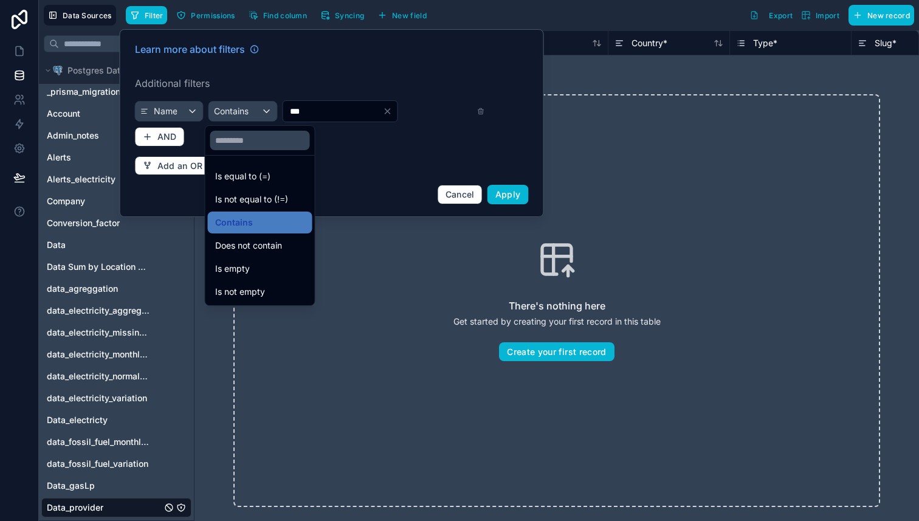
click at [179, 112] on div at bounding box center [332, 123] width 424 height 188
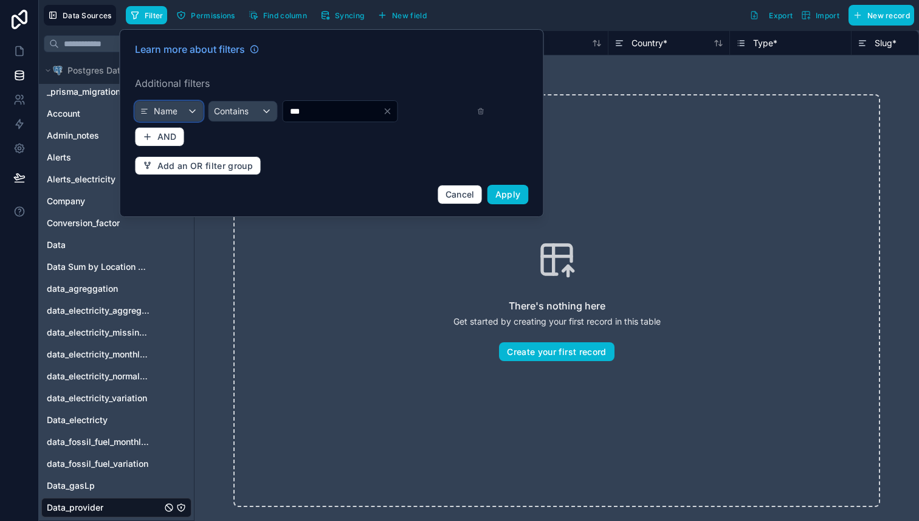
click at [179, 112] on div "Name" at bounding box center [169, 111] width 67 height 19
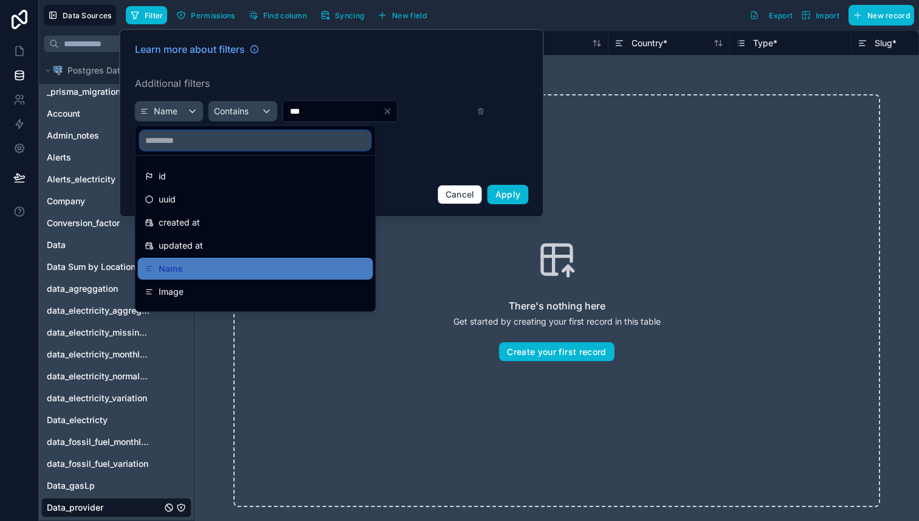
click at [187, 145] on input "text" at bounding box center [255, 140] width 230 height 19
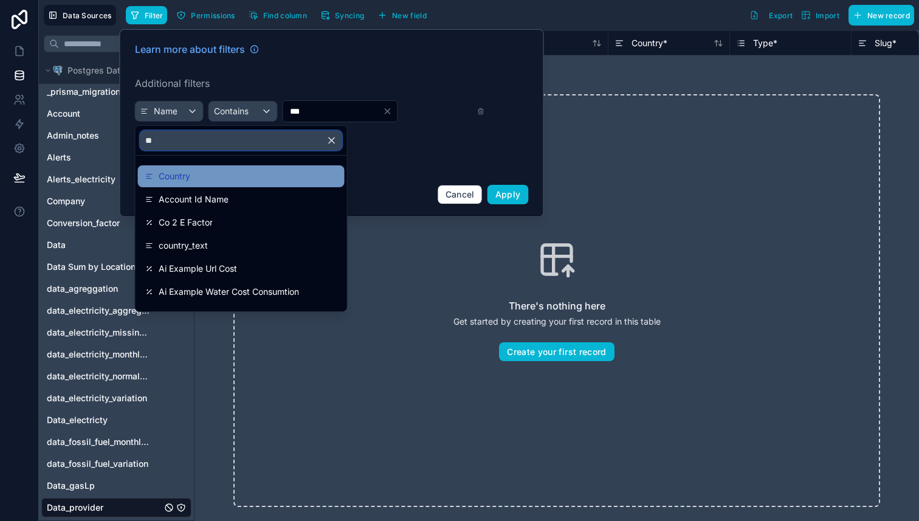
type input "**"
click at [201, 177] on div "Country" at bounding box center [241, 176] width 192 height 15
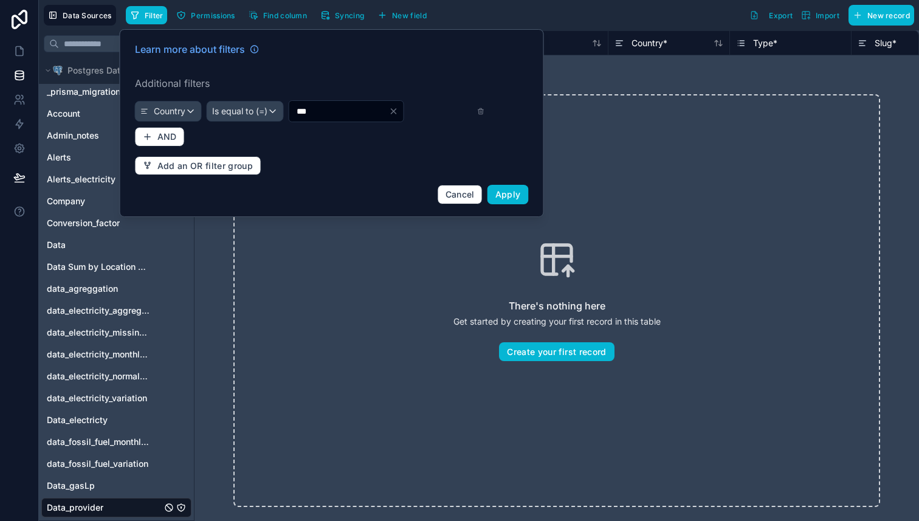
click at [322, 110] on input "***" at bounding box center [339, 111] width 100 height 17
type input "******"
click at [506, 196] on span "Apply" at bounding box center [508, 194] width 26 height 10
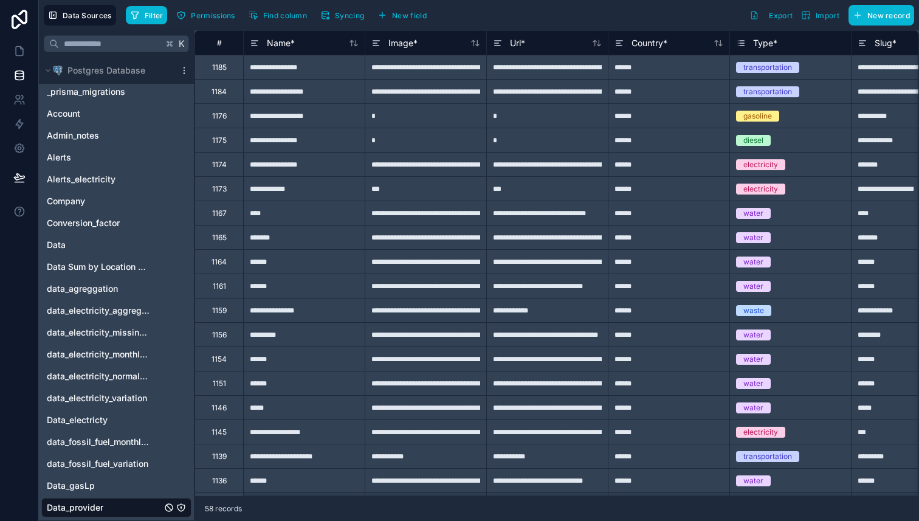
click at [217, 164] on div "1174" at bounding box center [219, 165] width 15 height 10
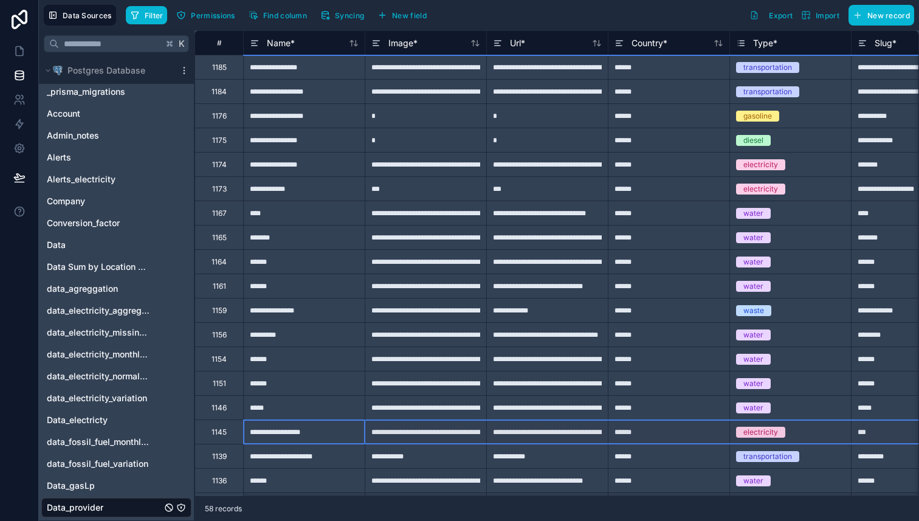
click at [229, 438] on div "1145" at bounding box center [219, 431] width 49 height 24
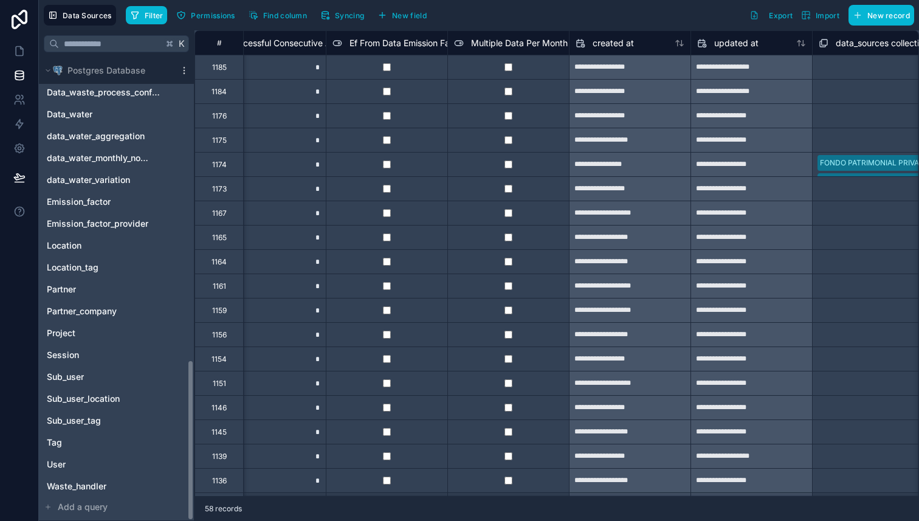
scroll to position [873, 0]
click at [115, 227] on span "Emission_factor_provider" at bounding box center [98, 223] width 102 height 12
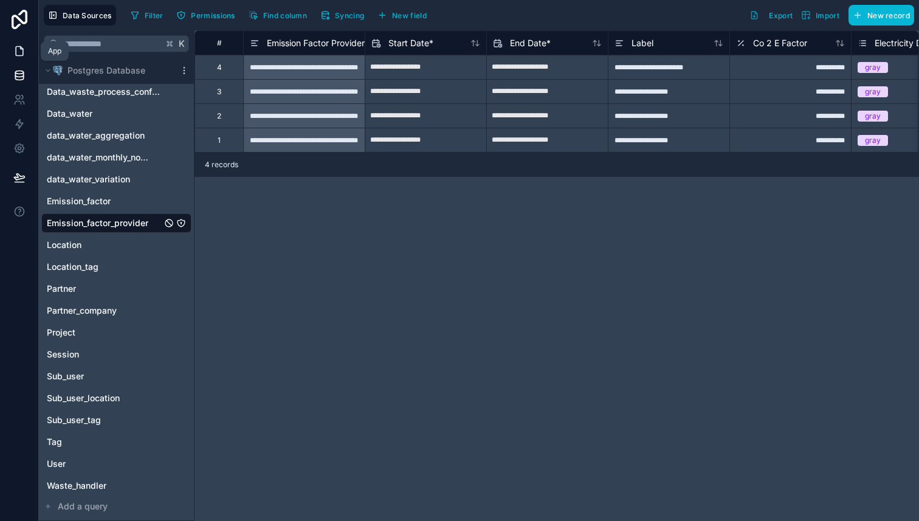
click at [16, 47] on icon at bounding box center [19, 51] width 7 height 9
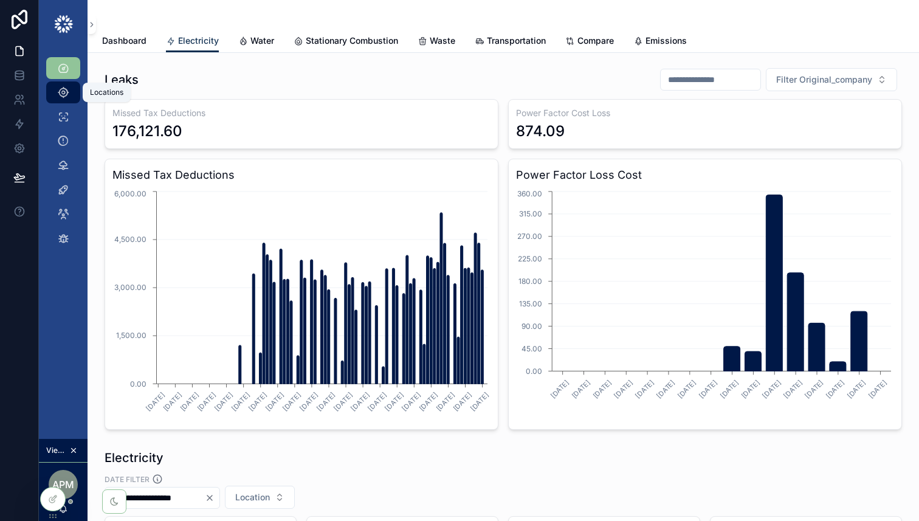
click at [62, 93] on icon "scrollable content" at bounding box center [63, 92] width 12 height 12
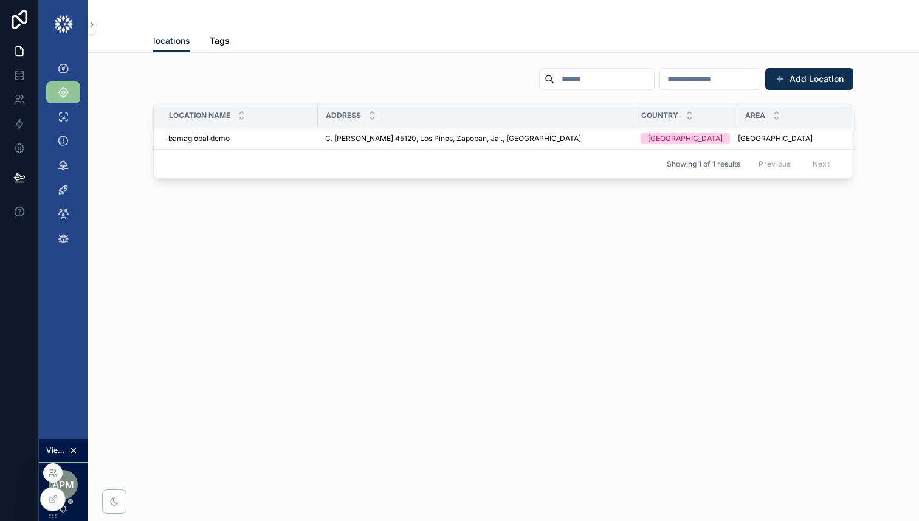
click at [53, 473] on icon at bounding box center [53, 473] width 10 height 10
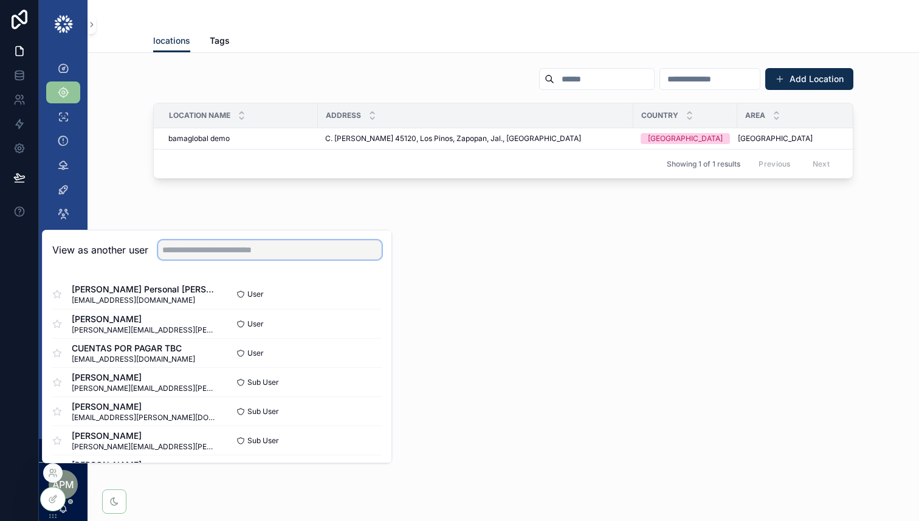
click at [212, 250] on input "text" at bounding box center [270, 249] width 224 height 19
type input "******"
click at [353, 291] on button "Select" at bounding box center [366, 295] width 32 height 18
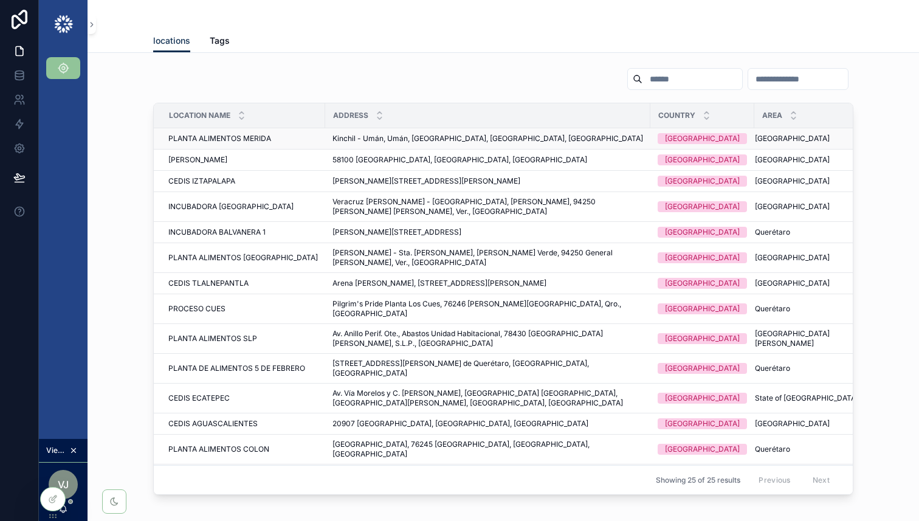
click at [281, 139] on div "PLANTA ALIMENTOS MERIDA PLANTA ALIMENTOS MERIDA" at bounding box center [243, 139] width 150 height 10
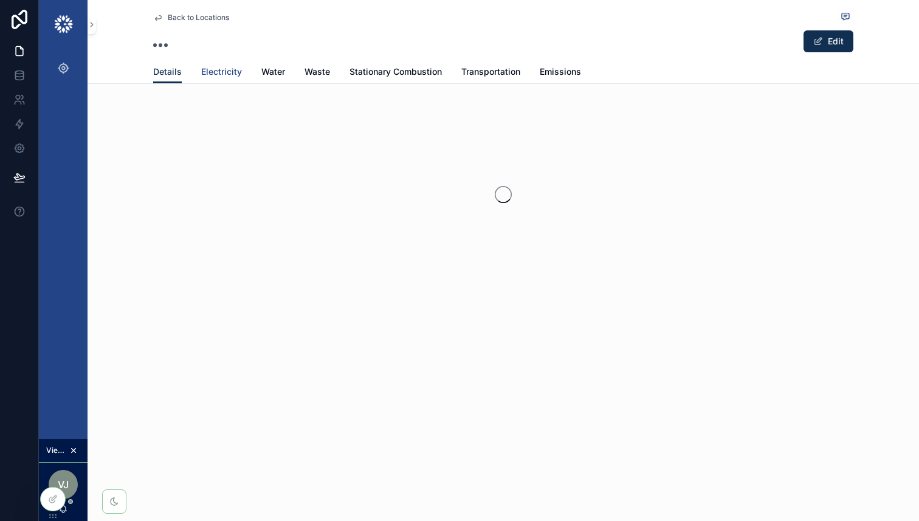
click at [219, 74] on span "Electricity" at bounding box center [221, 72] width 41 height 12
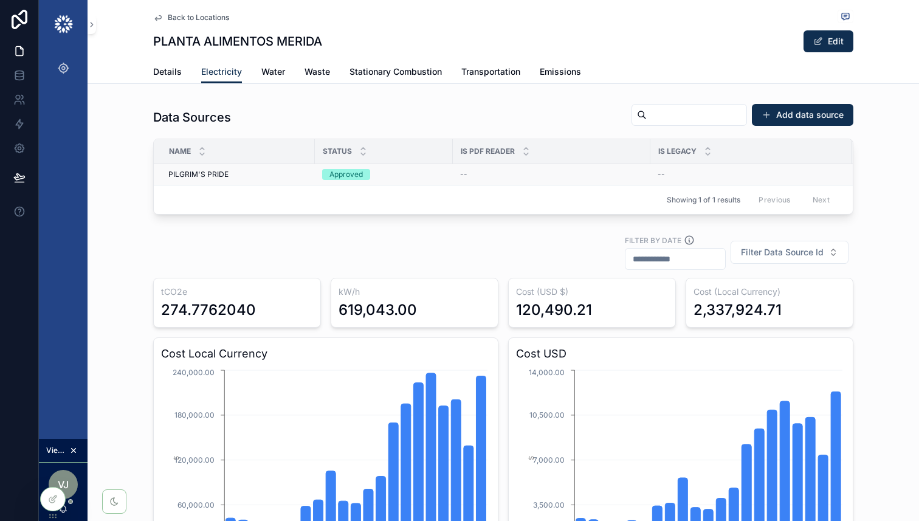
click at [251, 176] on div "PILGRIM'S PRIDE PILGRIM'S PRIDE" at bounding box center [237, 175] width 139 height 10
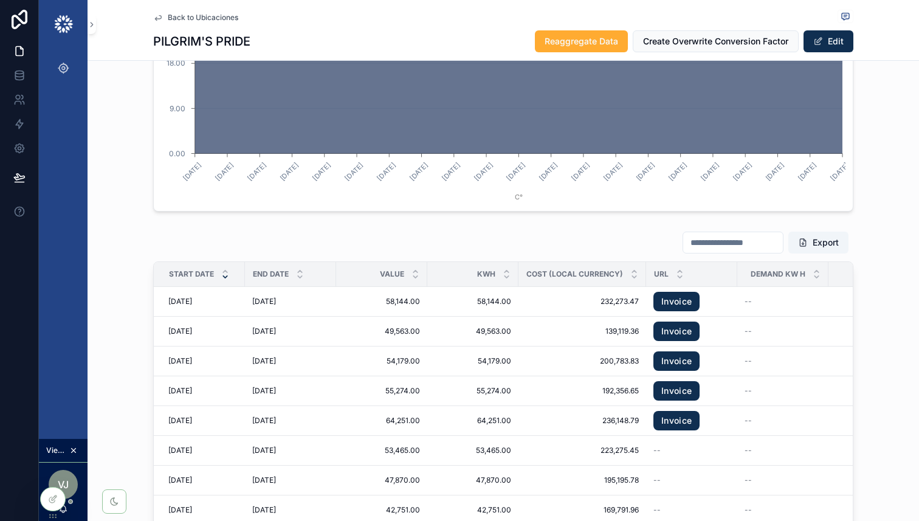
scroll to position [1396, 0]
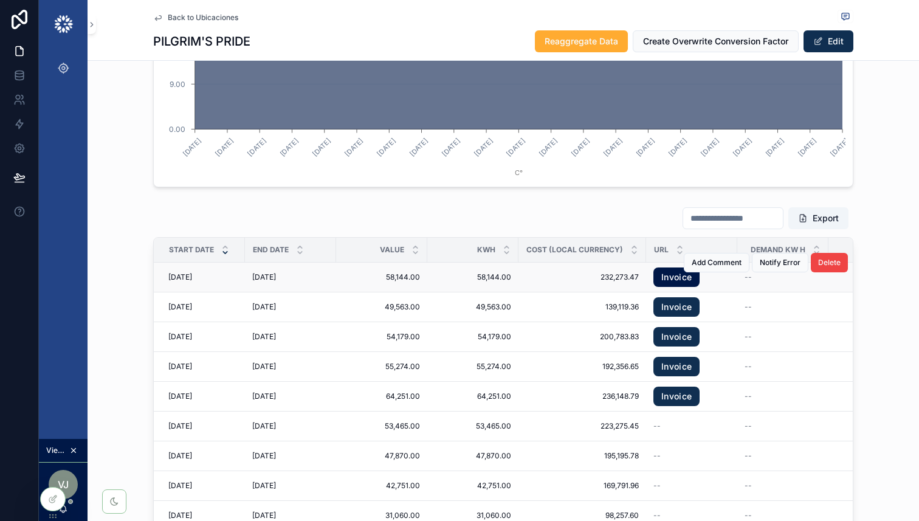
click at [671, 277] on link "Invoice" at bounding box center [676, 276] width 46 height 19
